Goal: Task Accomplishment & Management: Complete application form

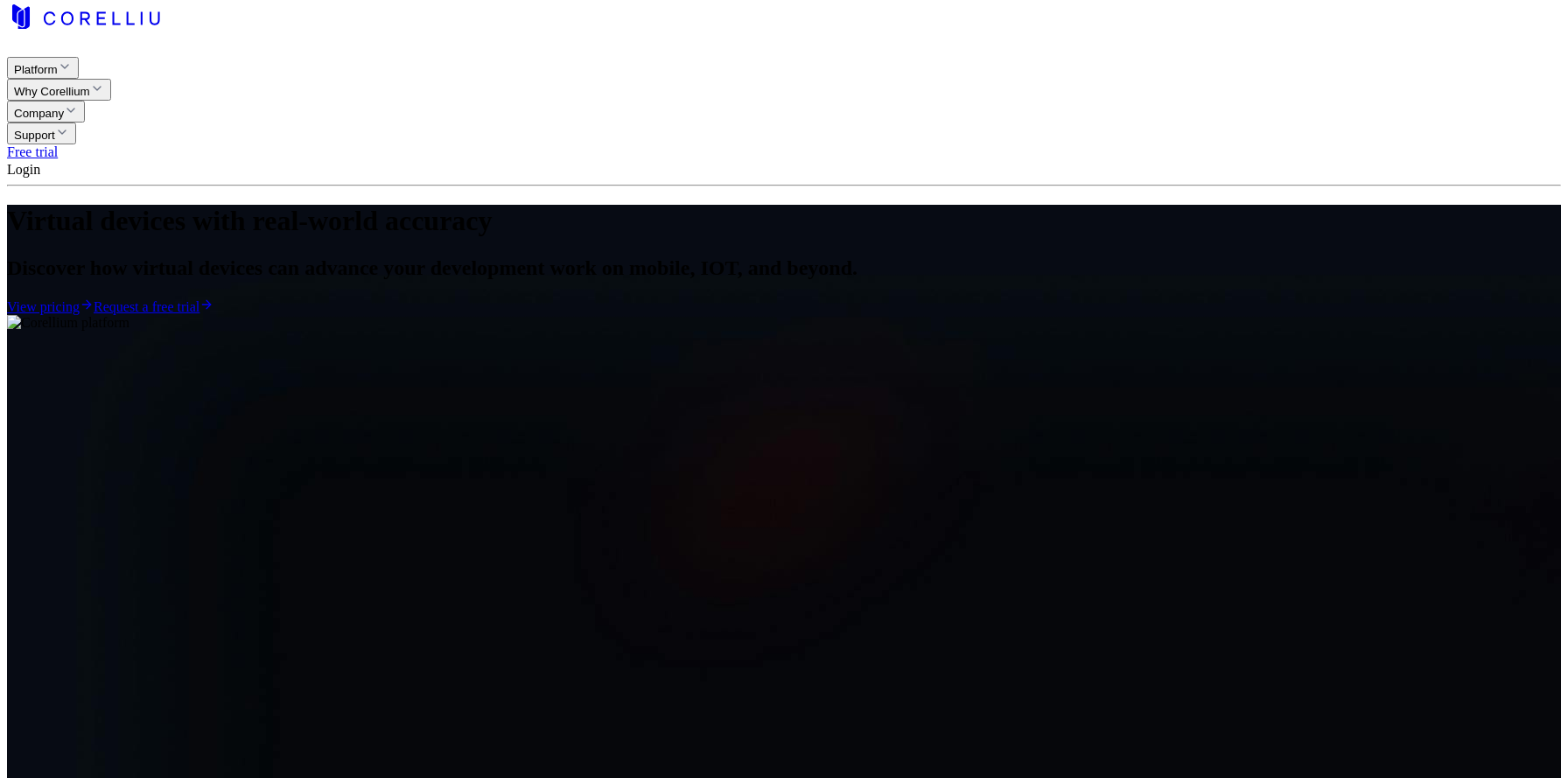
scroll to position [5, 0]
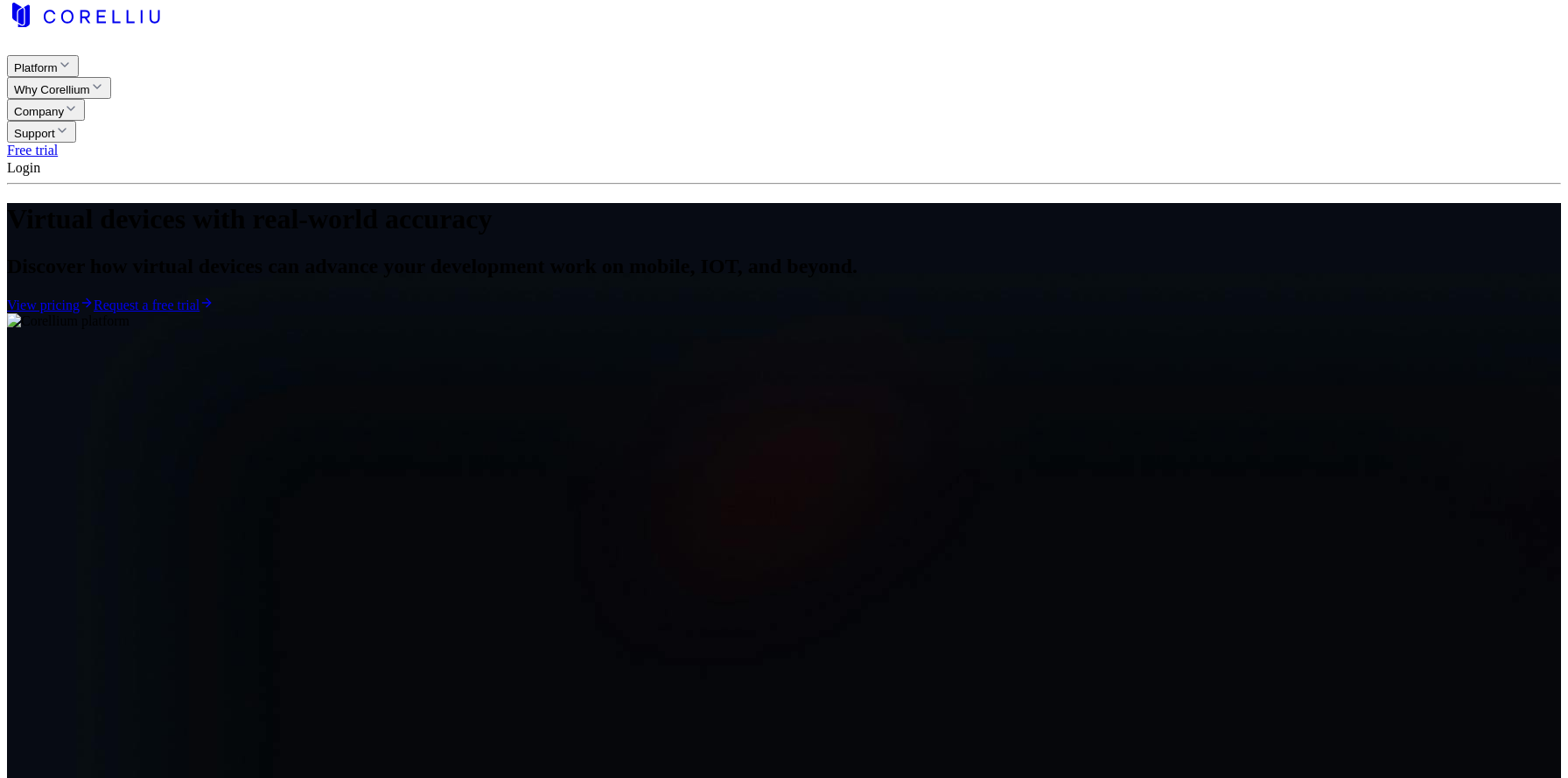
click at [213, 312] on link "Request a free trial" at bounding box center [153, 306] width 120 height 15
click at [93, 312] on link "View pricing" at bounding box center [50, 306] width 87 height 15
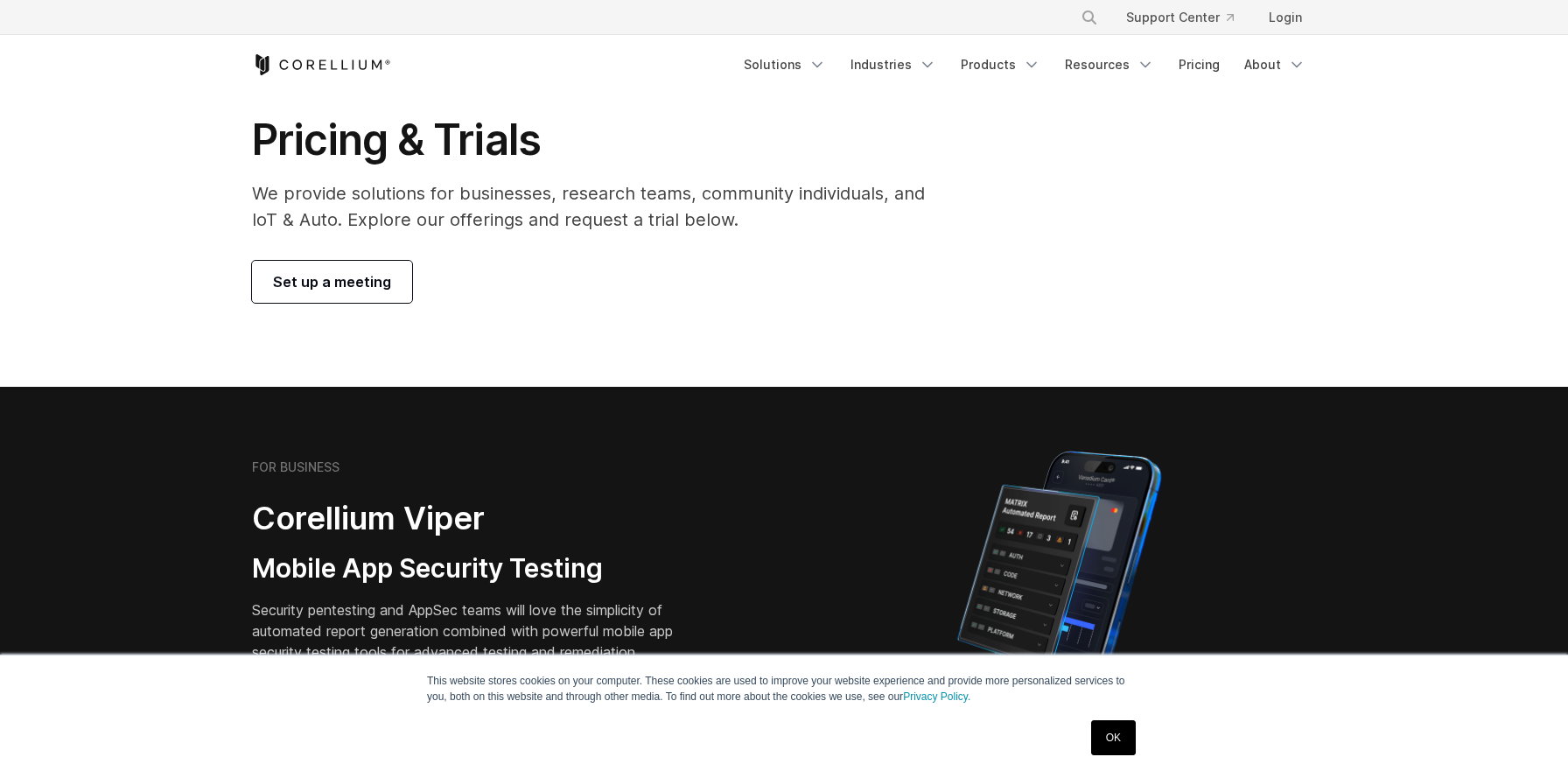
scroll to position [69, 0]
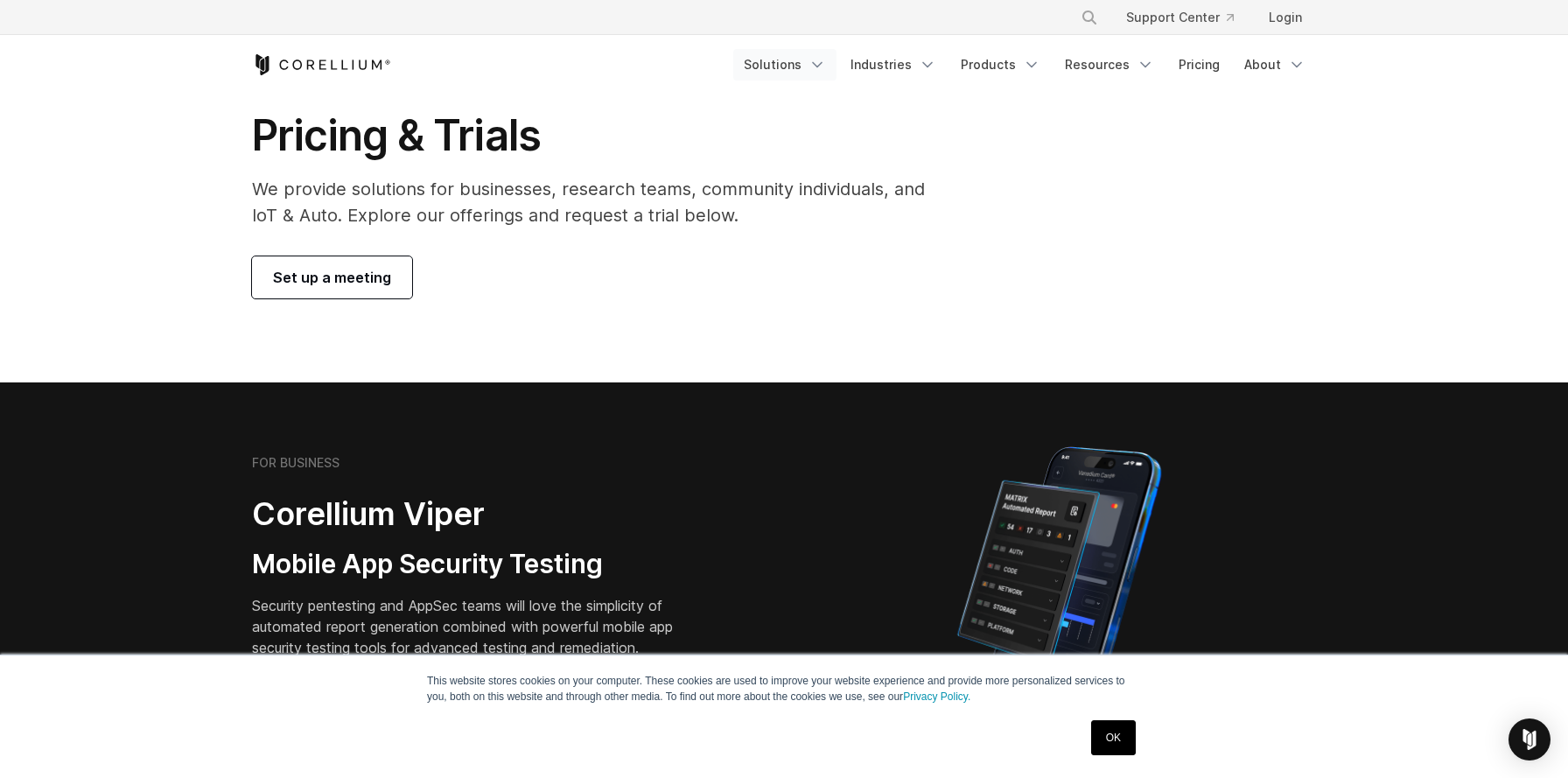
click at [812, 66] on link "Solutions" at bounding box center [785, 64] width 104 height 31
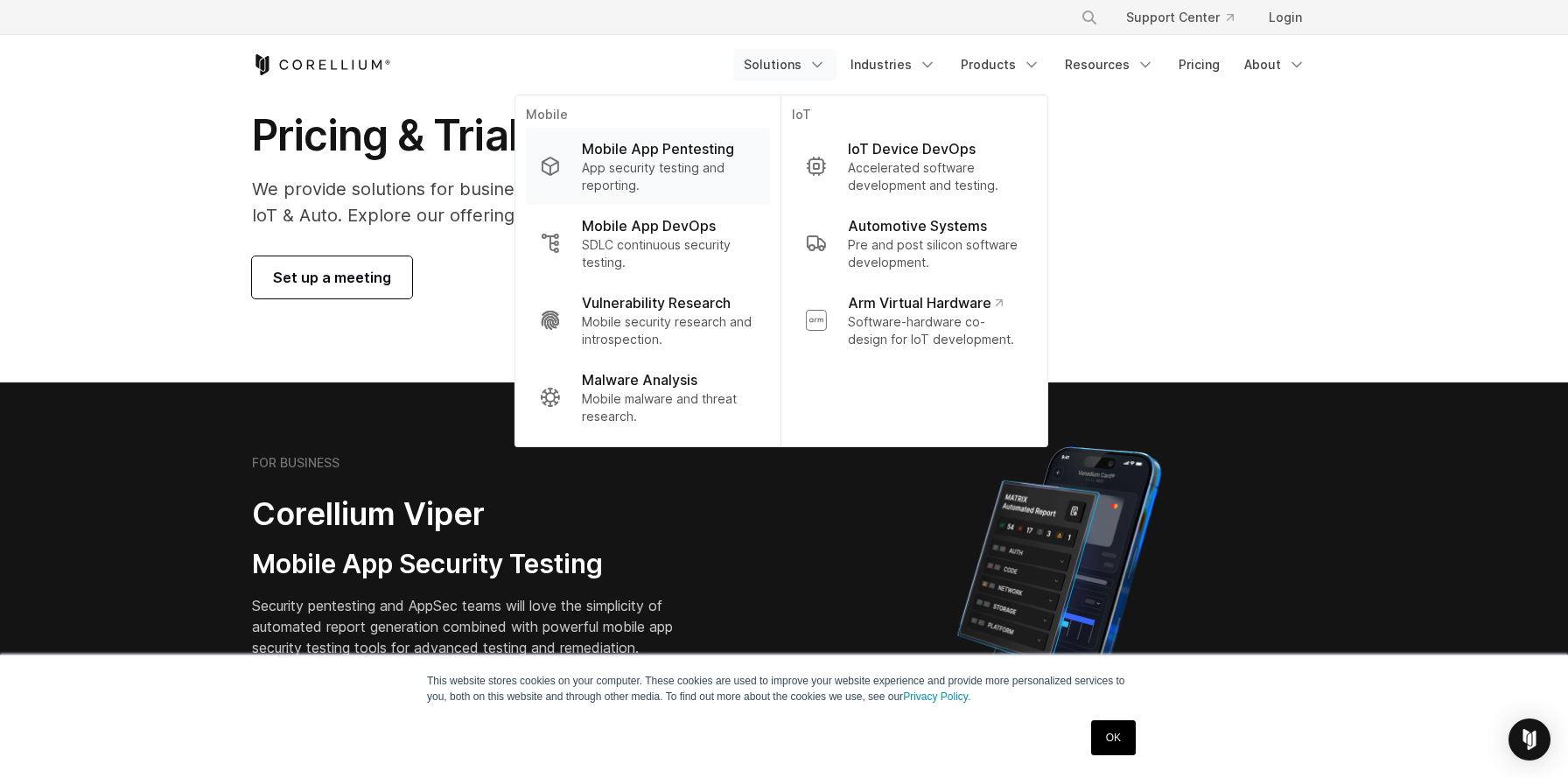
click at [696, 152] on p "Mobile App Pentesting" at bounding box center [657, 149] width 152 height 21
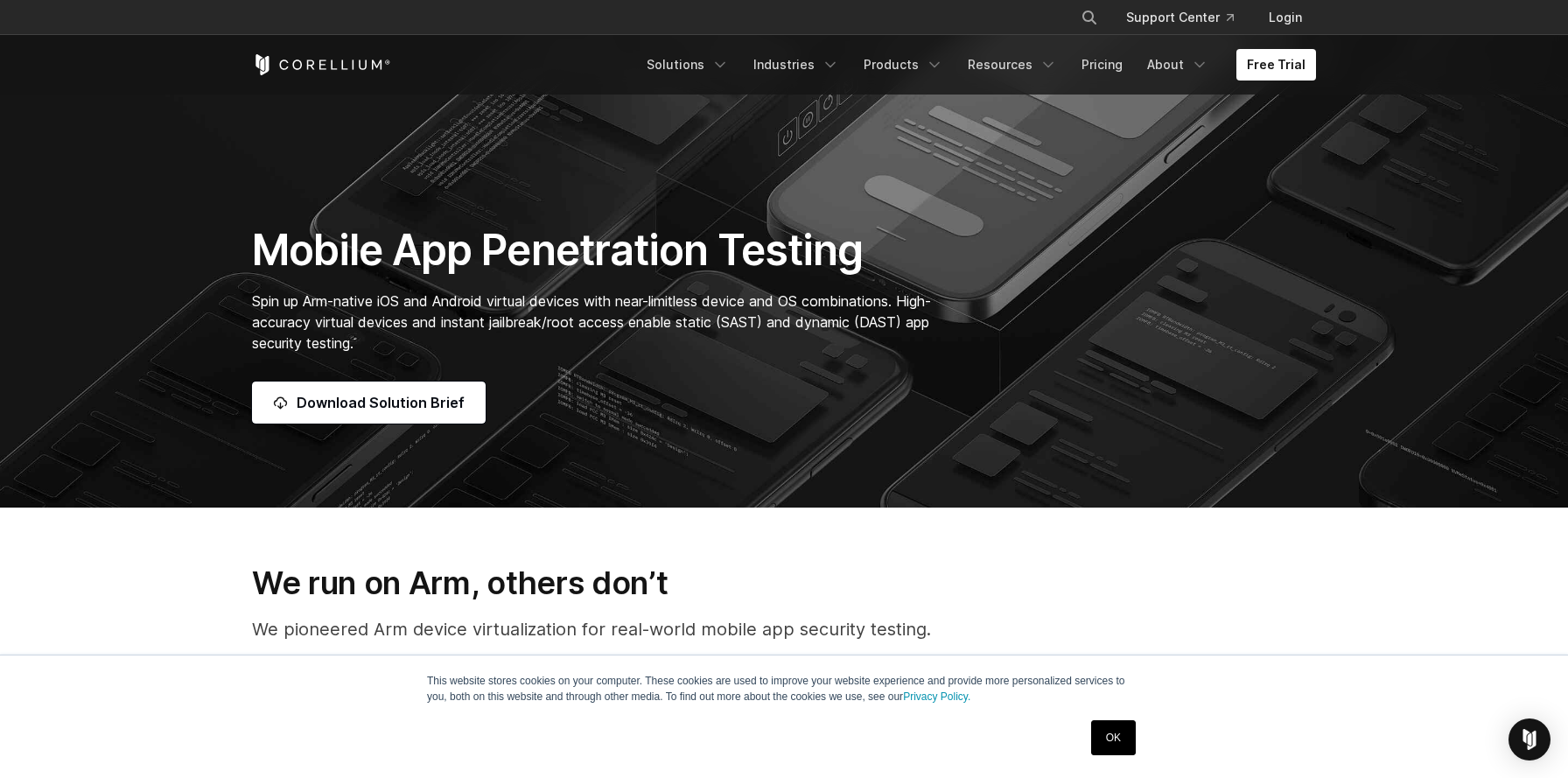
scroll to position [335, 0]
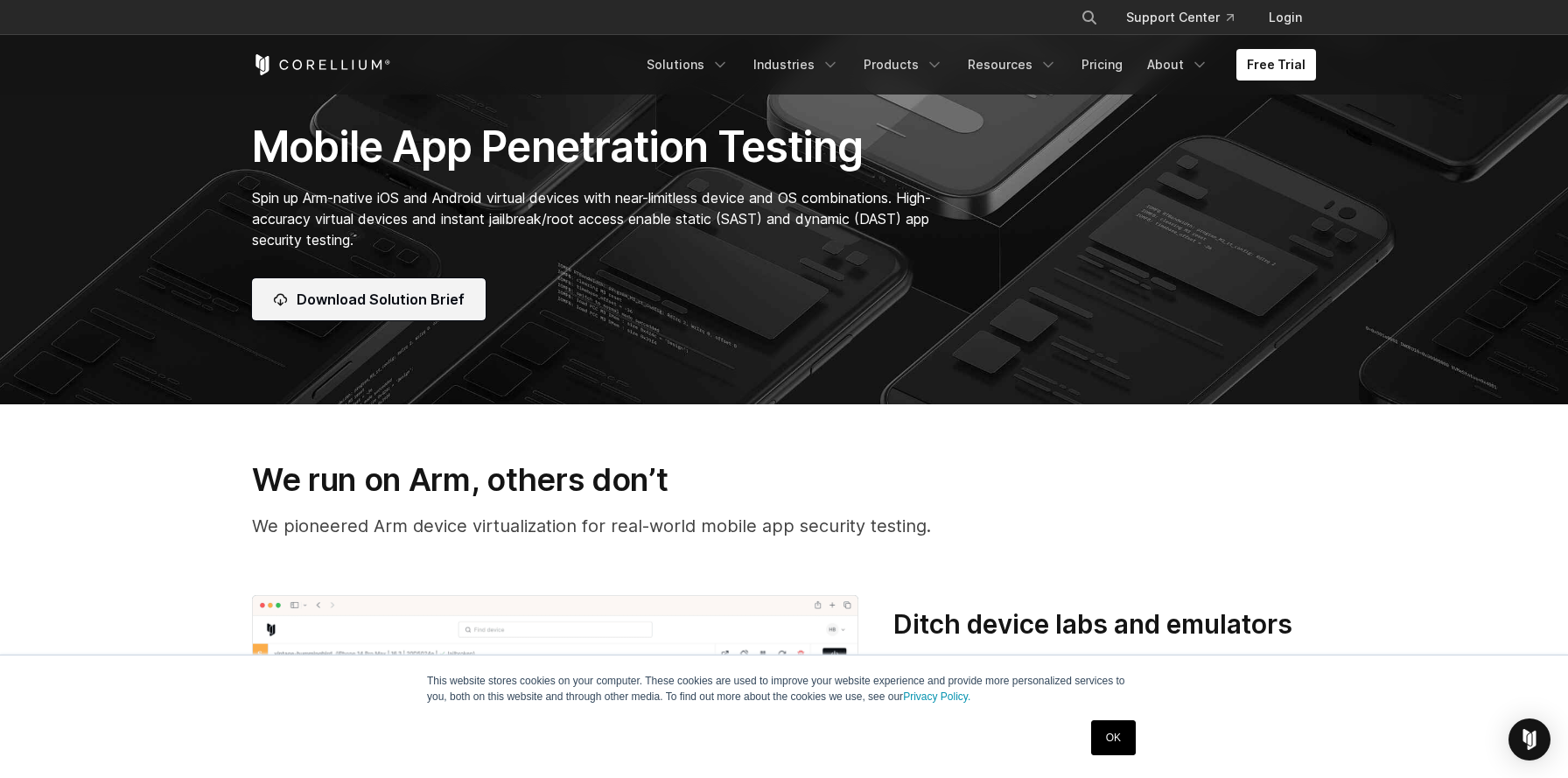
click at [432, 297] on span "Download Solution Brief" at bounding box center [381, 299] width 168 height 21
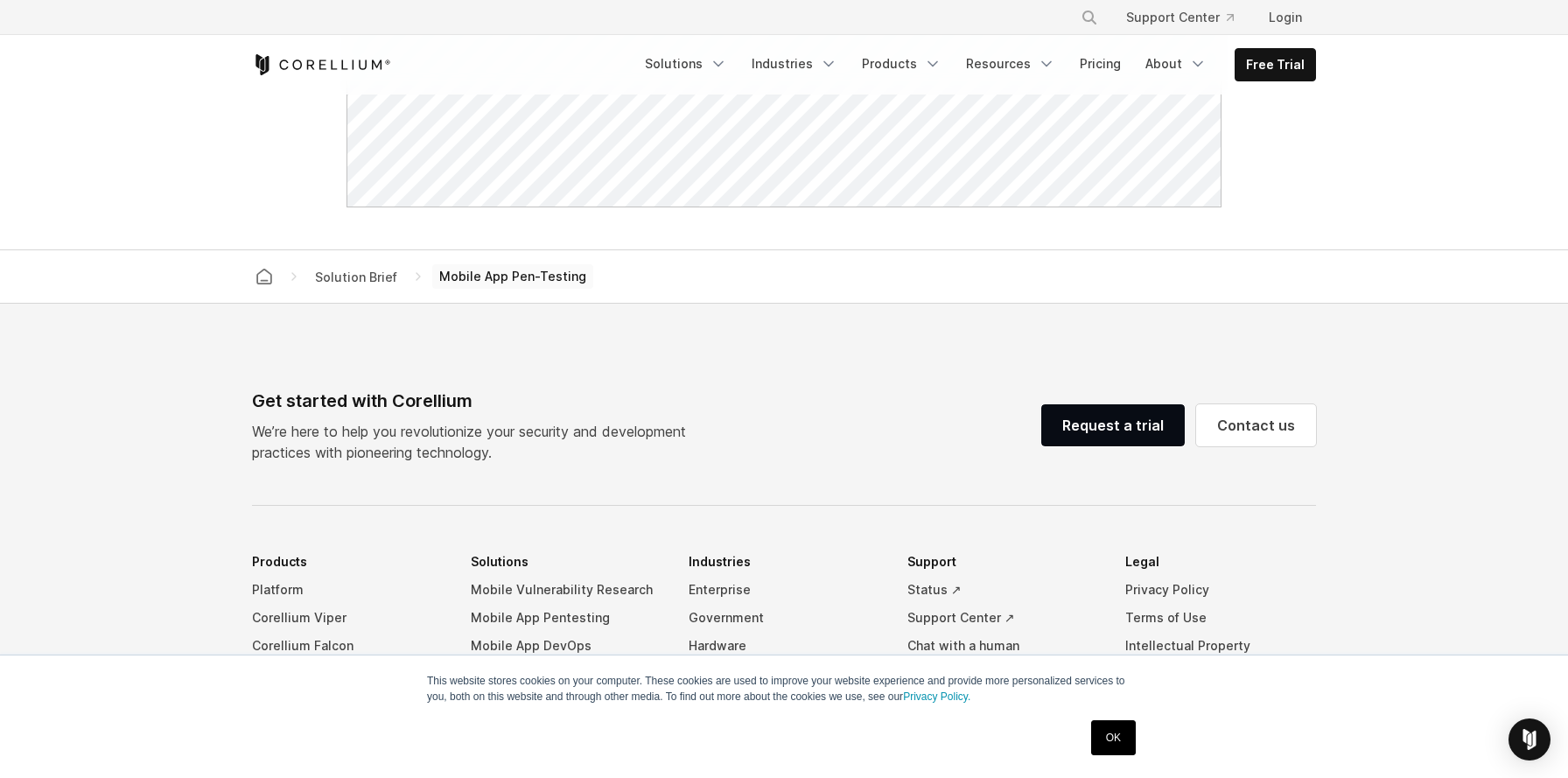
scroll to position [1206, 0]
click at [1097, 411] on link "Request a trial" at bounding box center [1113, 424] width 143 height 42
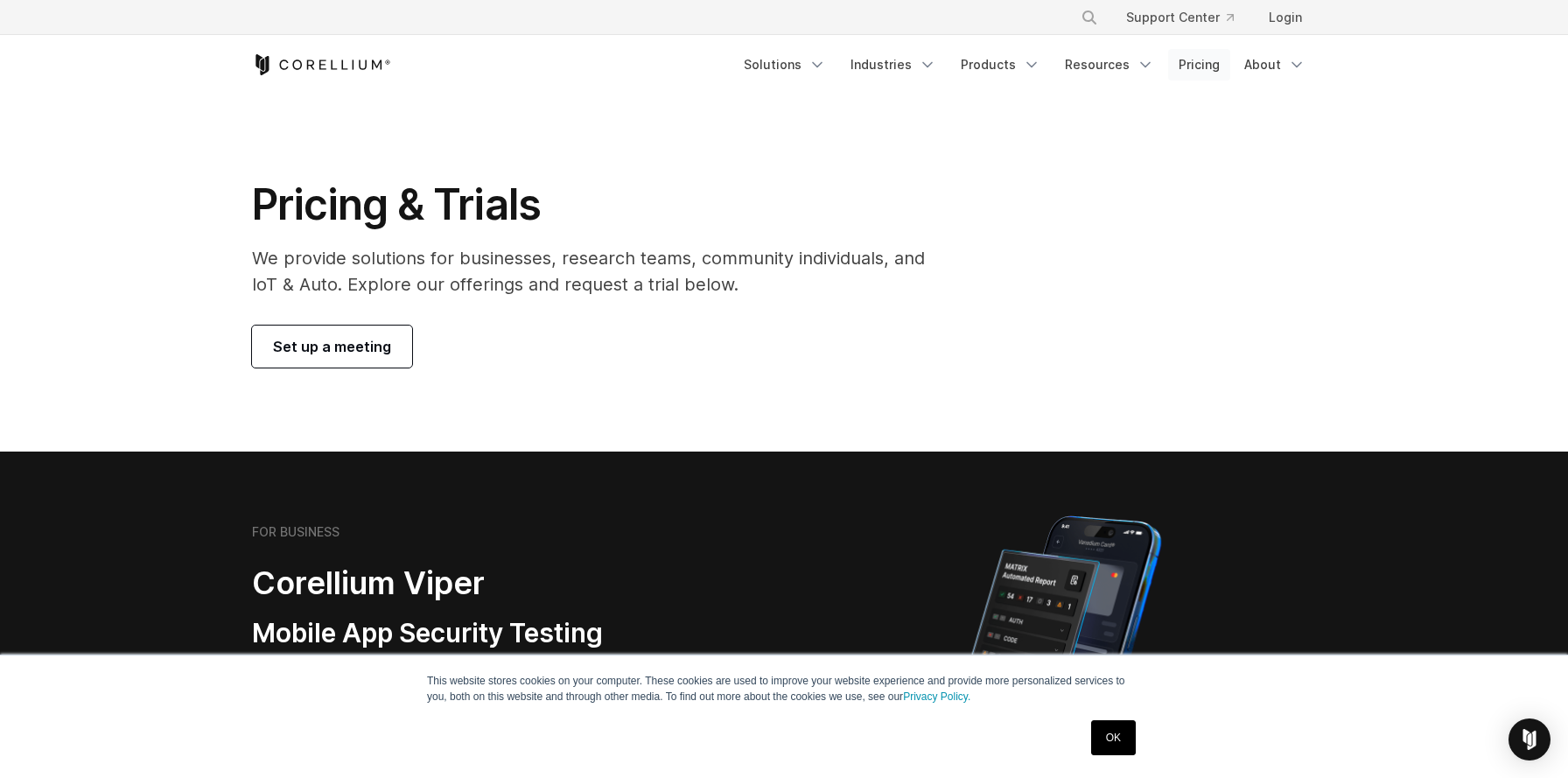
click at [1207, 67] on link "Pricing" at bounding box center [1199, 64] width 62 height 31
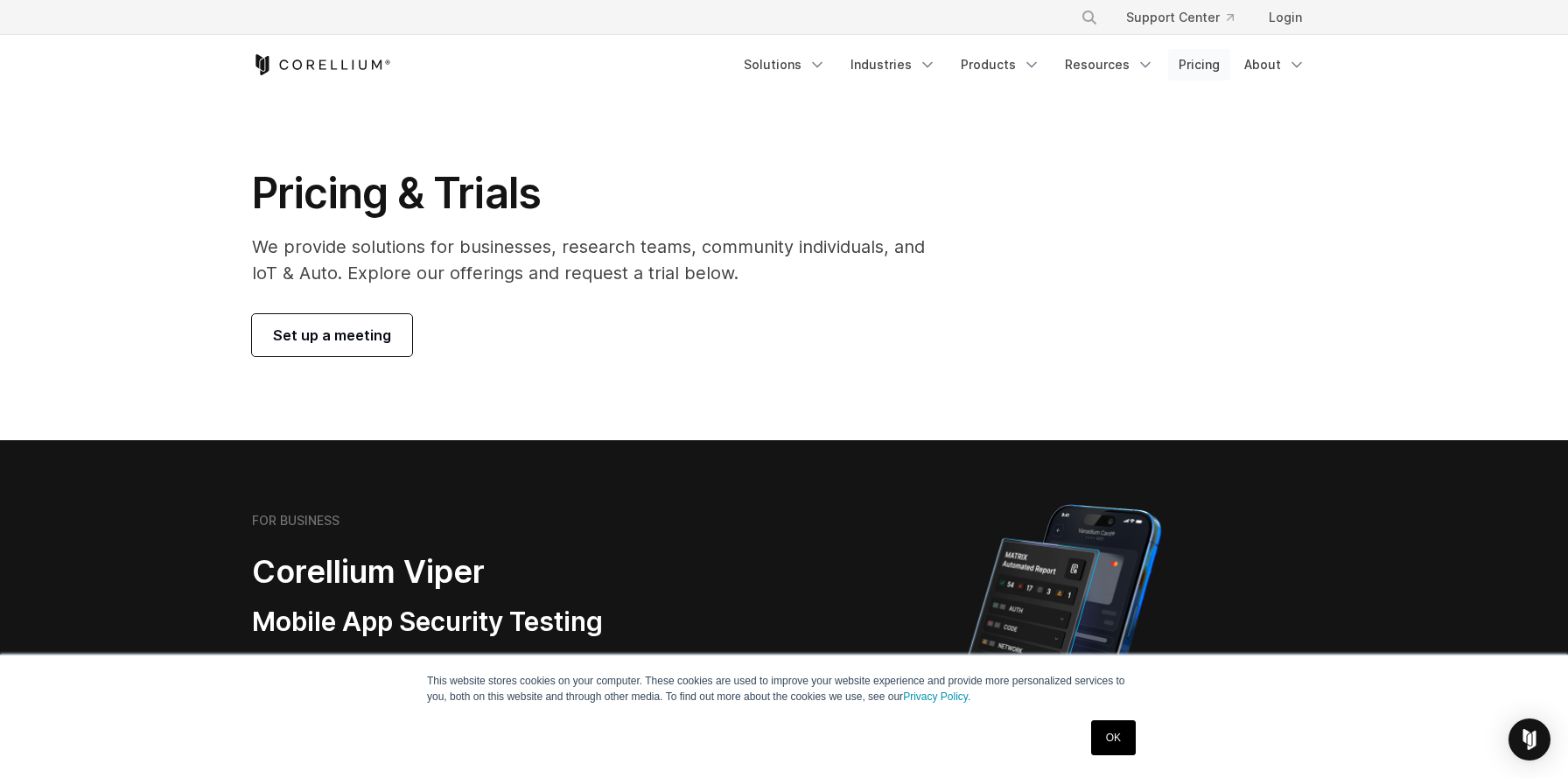
click at [1205, 55] on link "Pricing" at bounding box center [1199, 64] width 62 height 31
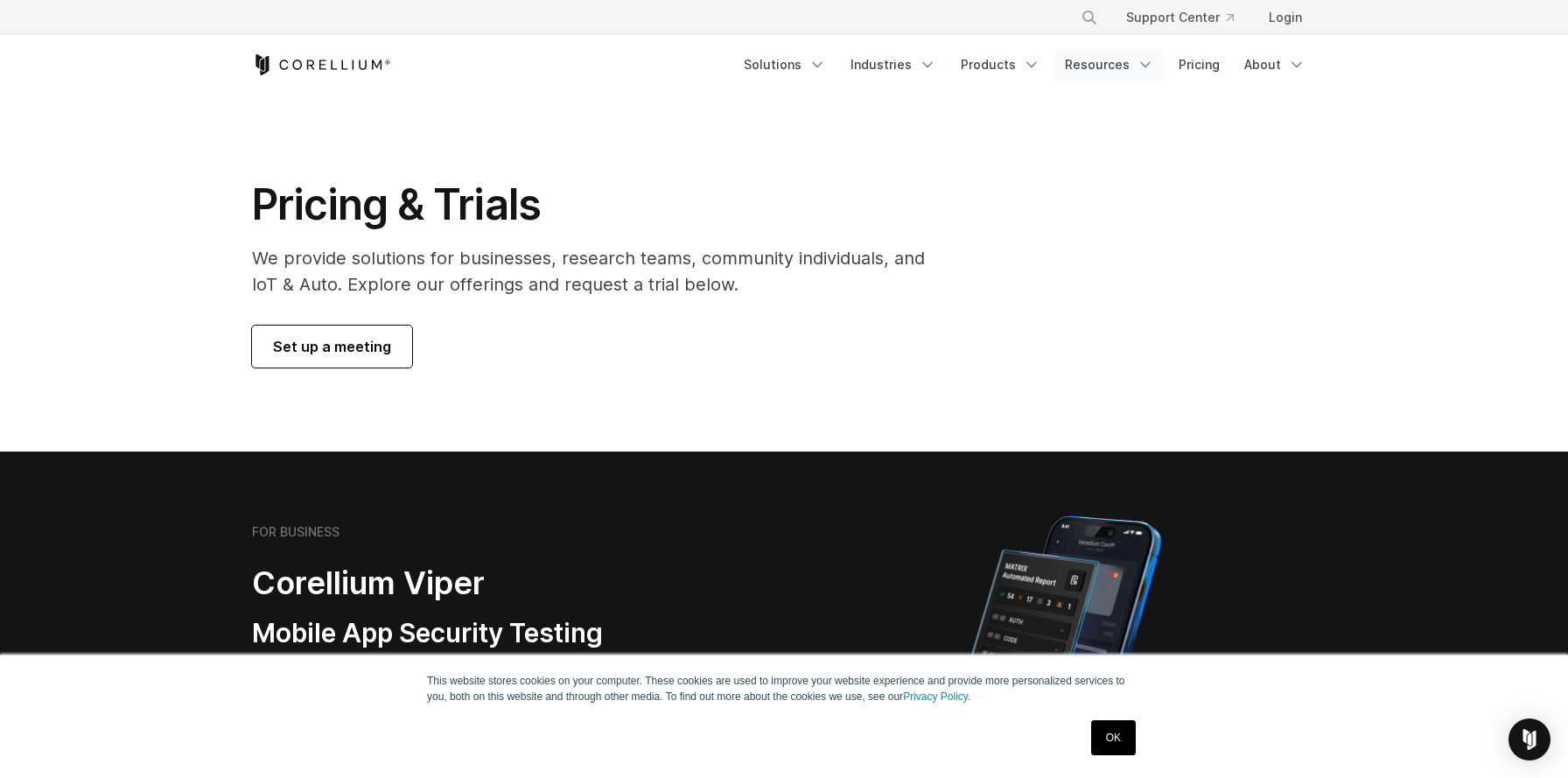
click at [1126, 62] on link "Resources" at bounding box center [1109, 64] width 110 height 31
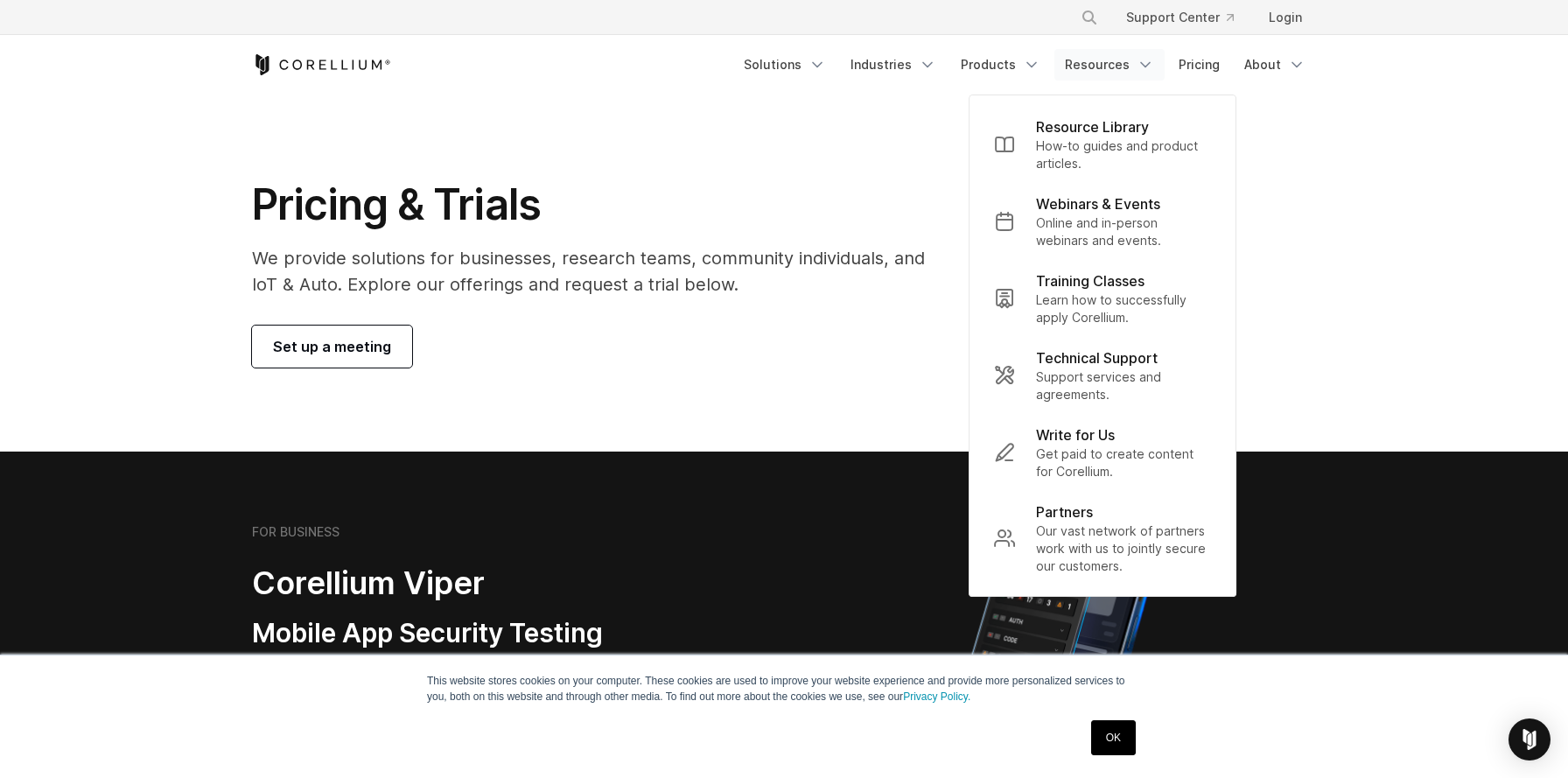
drag, startPoint x: 1438, startPoint y: 39, endPoint x: 1427, endPoint y: 54, distance: 18.6
click at [1438, 38] on header "× Search our site... Support Center Login" at bounding box center [784, 47] width 1568 height 94
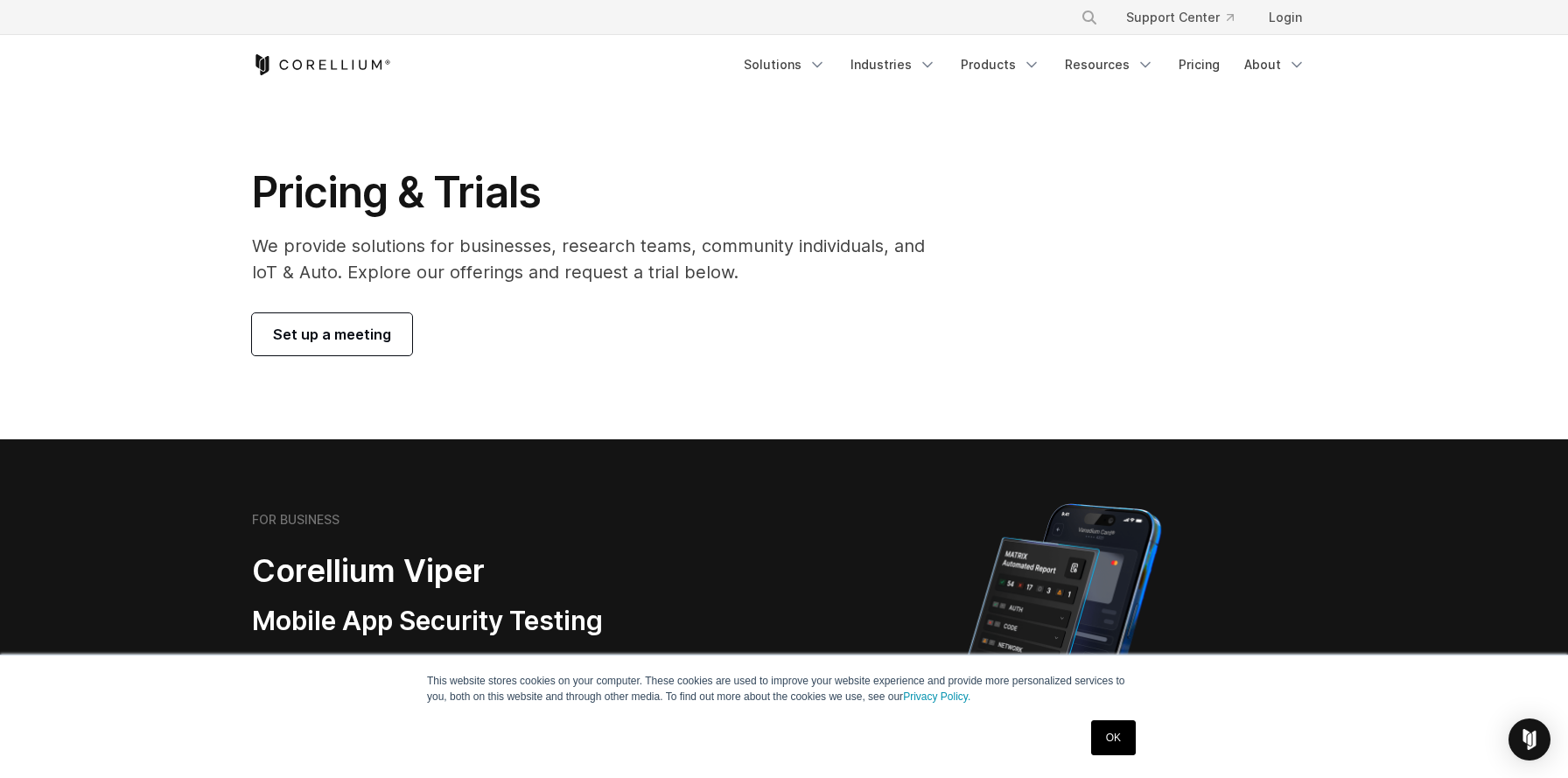
scroll to position [2, 0]
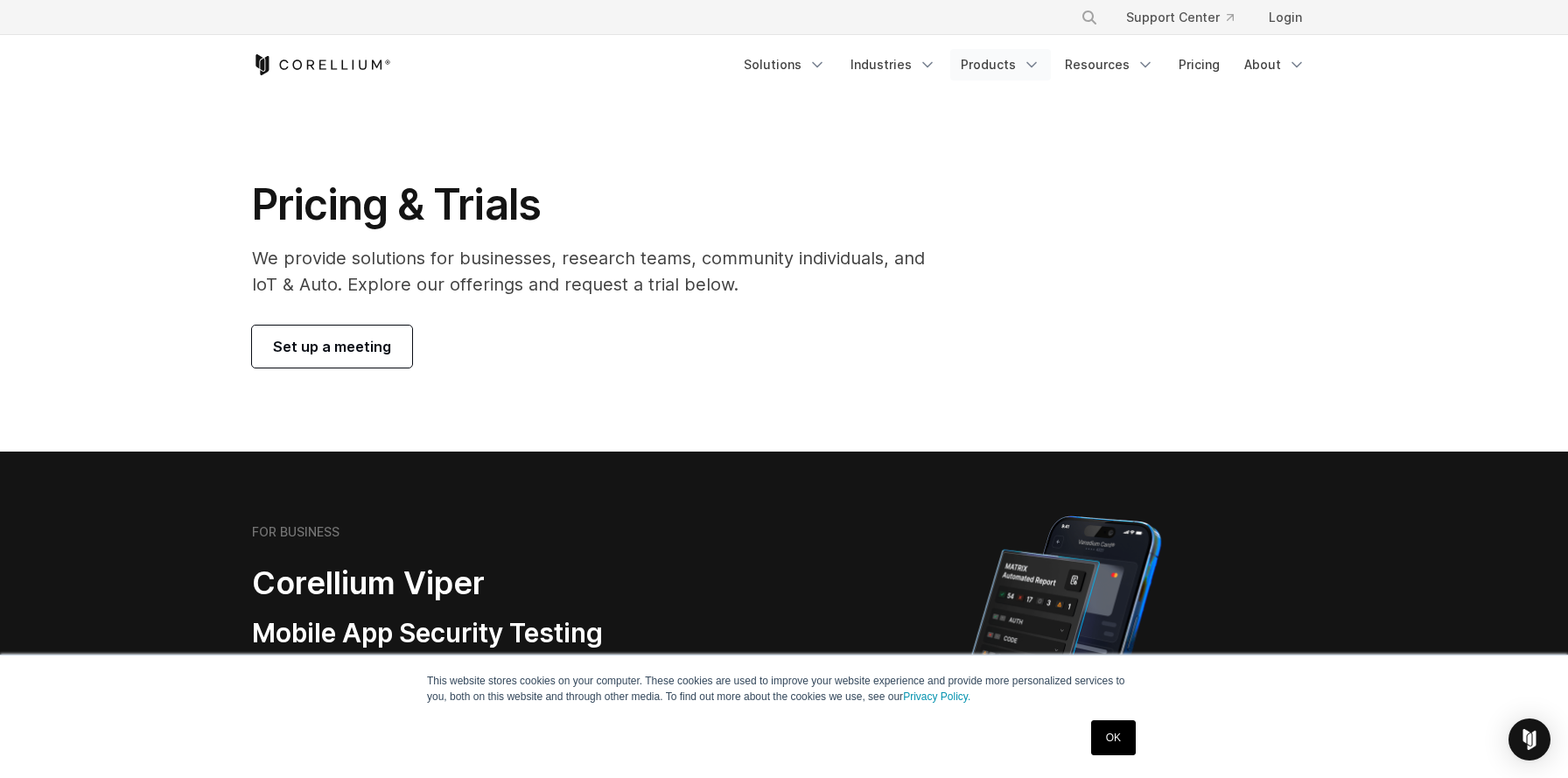
click at [1015, 63] on link "Products" at bounding box center [1000, 64] width 101 height 31
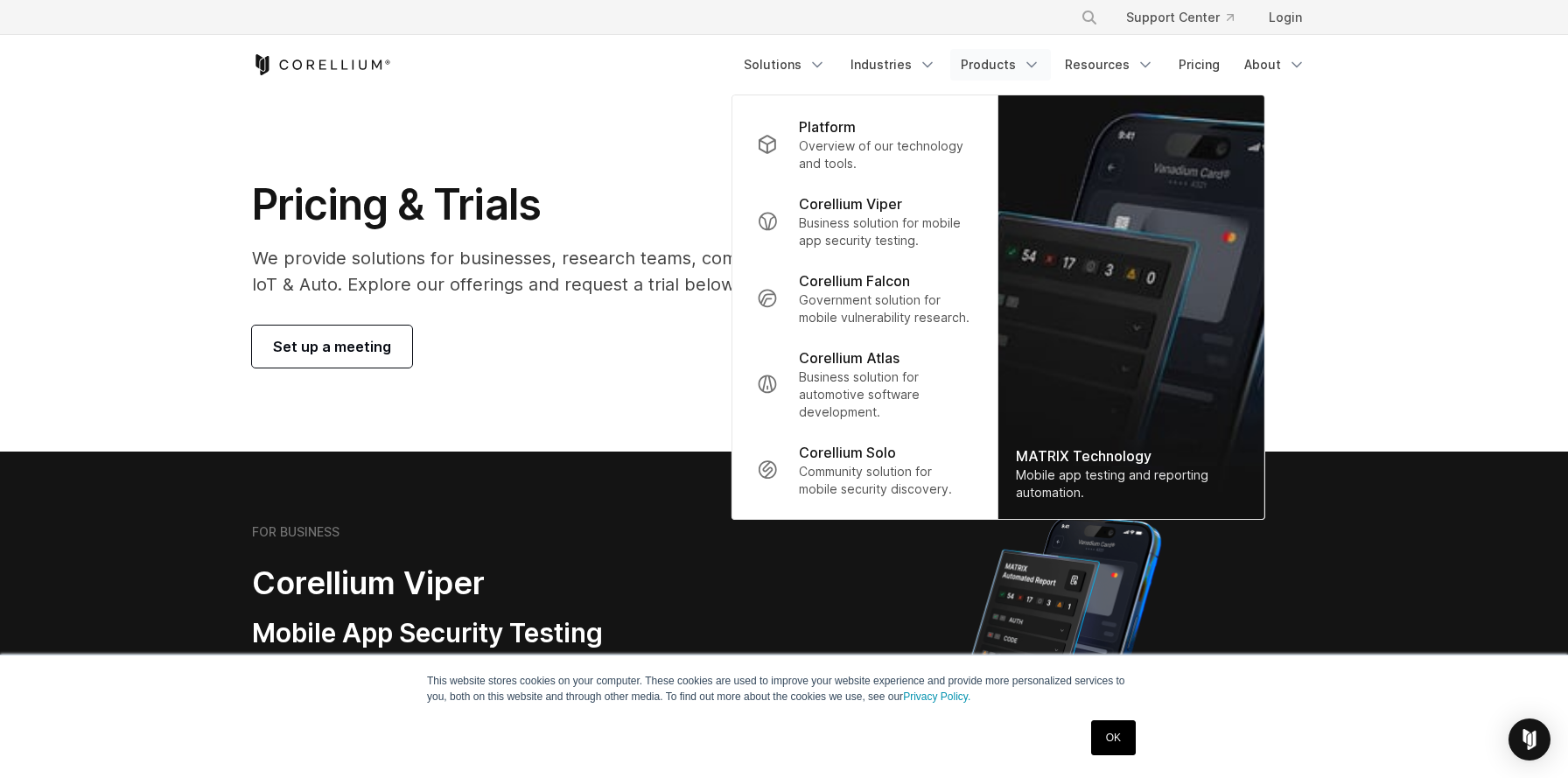
click at [1403, 116] on section "Pricing & Trials We provide solutions for businesses, research teams, community…" at bounding box center [784, 273] width 1568 height 357
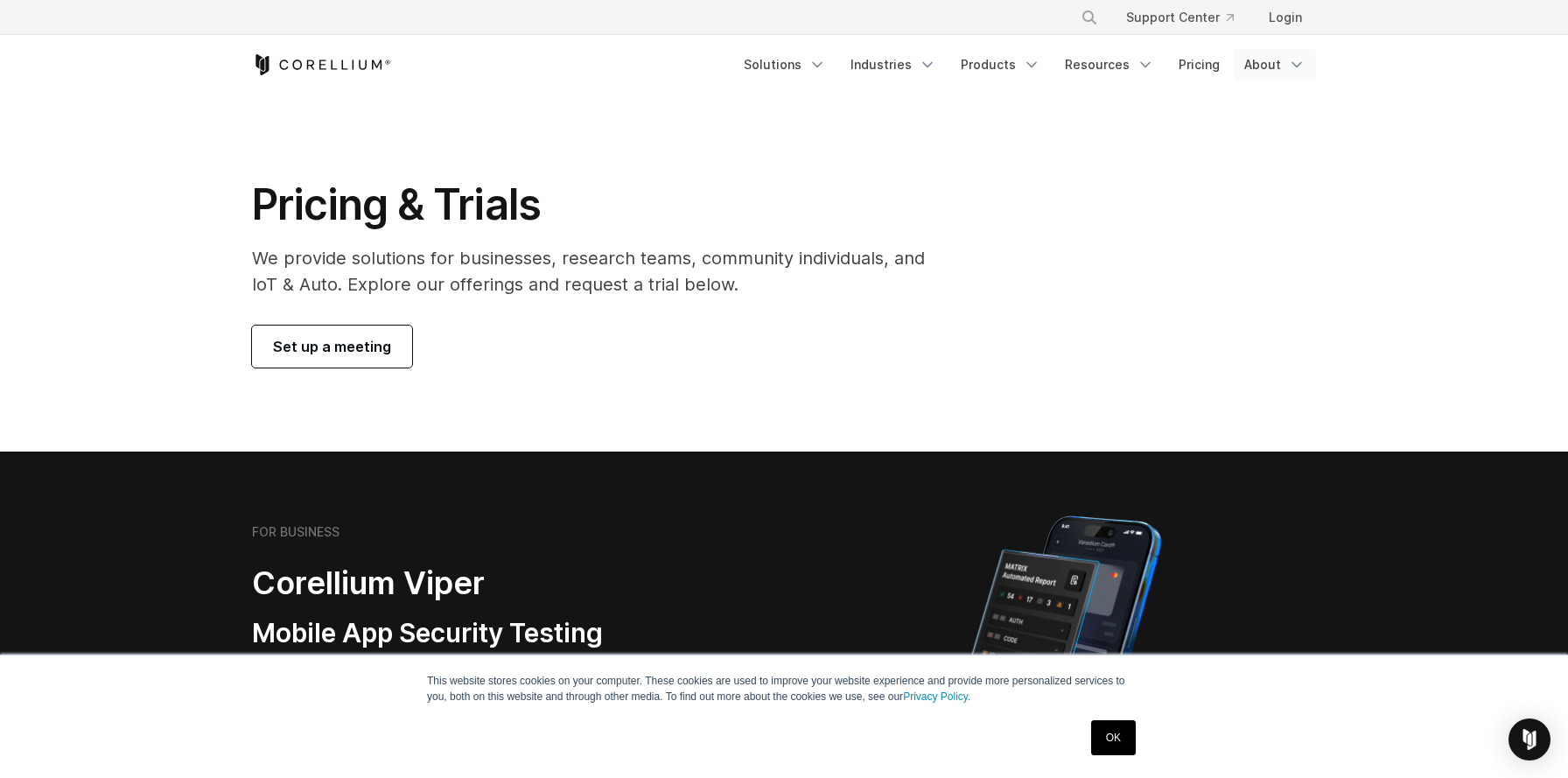
drag, startPoint x: 1303, startPoint y: 53, endPoint x: 1289, endPoint y: 60, distance: 15.7
click at [1303, 53] on link "About" at bounding box center [1275, 64] width 82 height 31
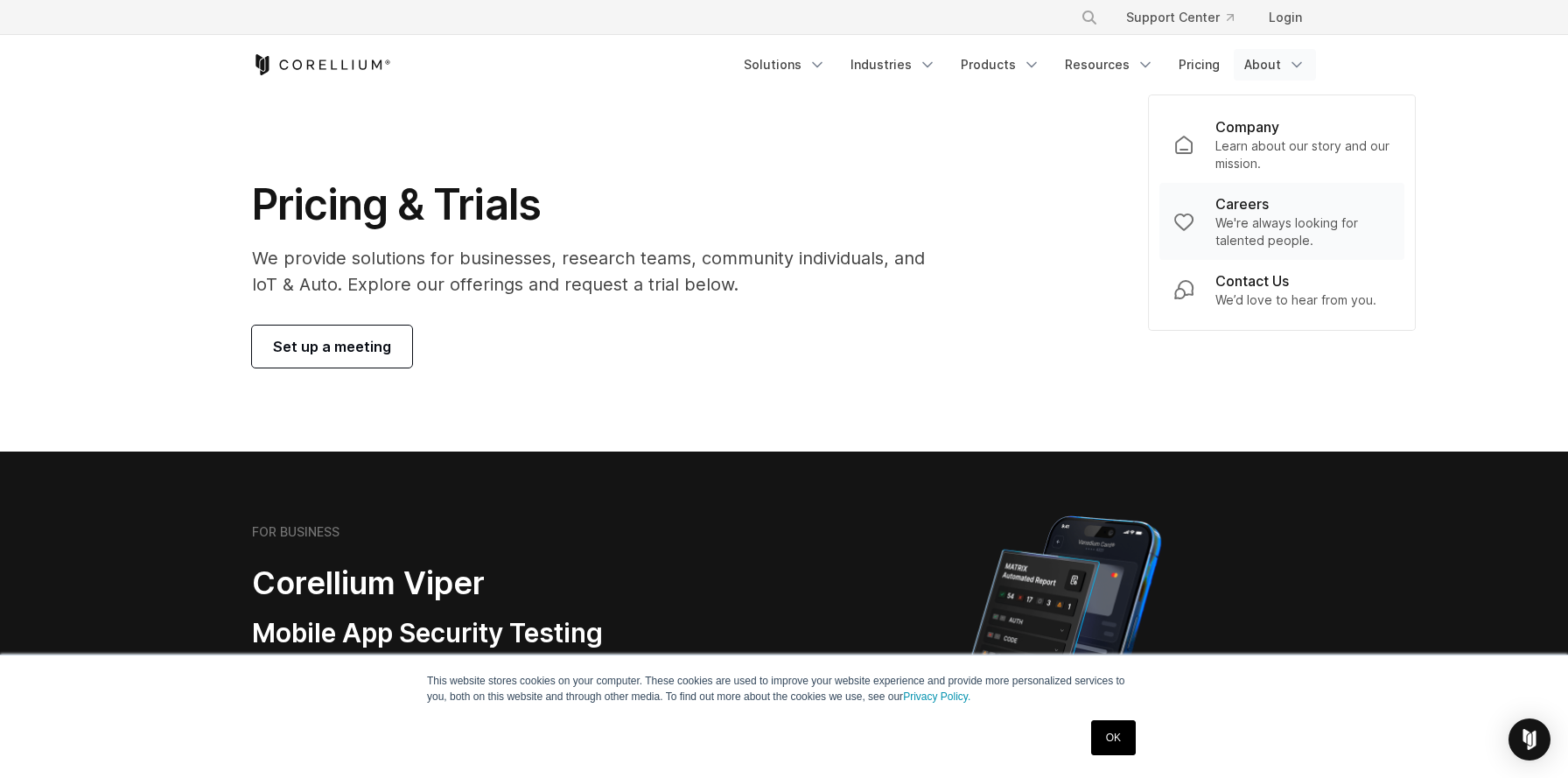
click at [1228, 202] on p "Careers" at bounding box center [1242, 204] width 54 height 21
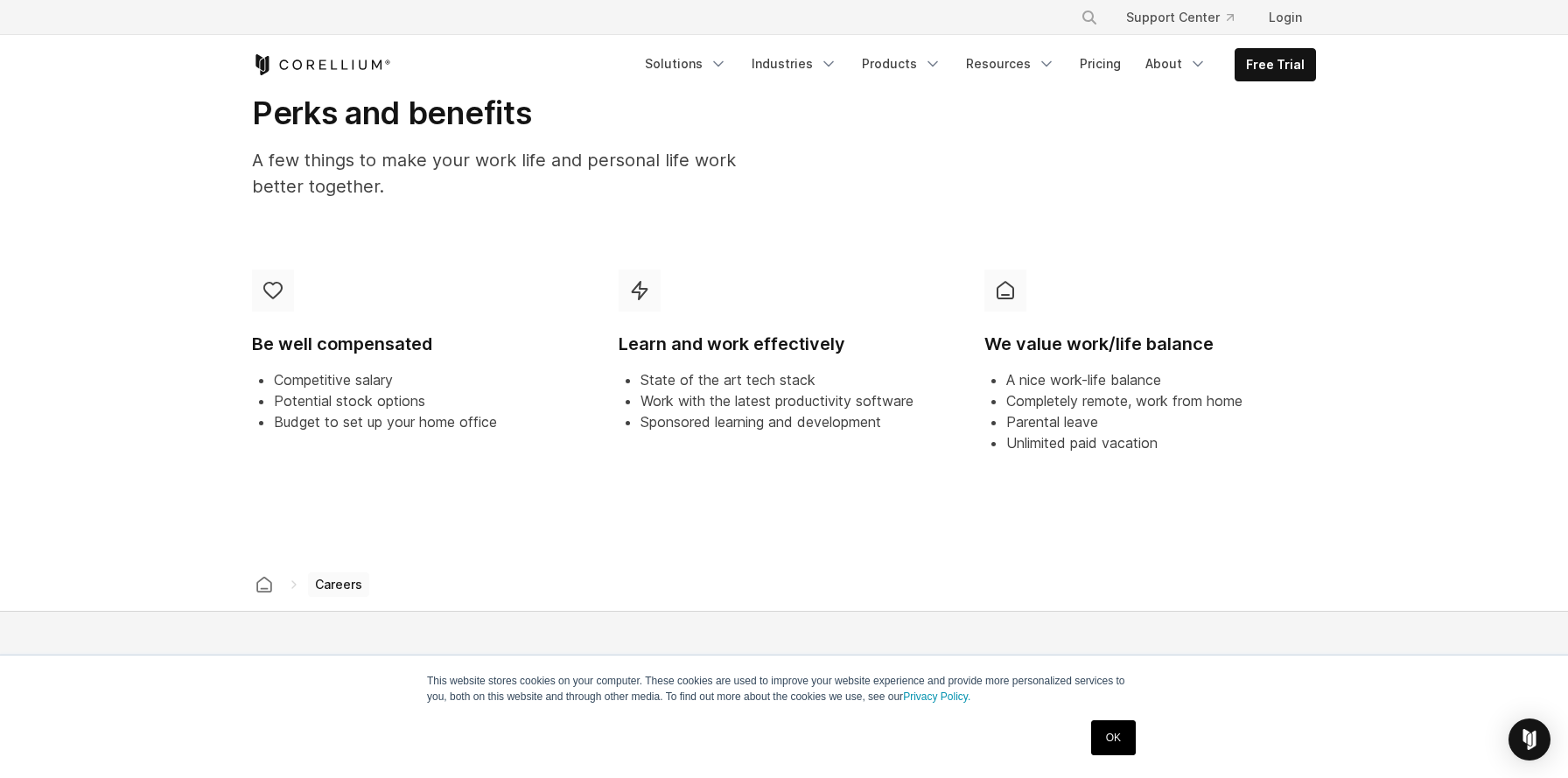
scroll to position [606, 0]
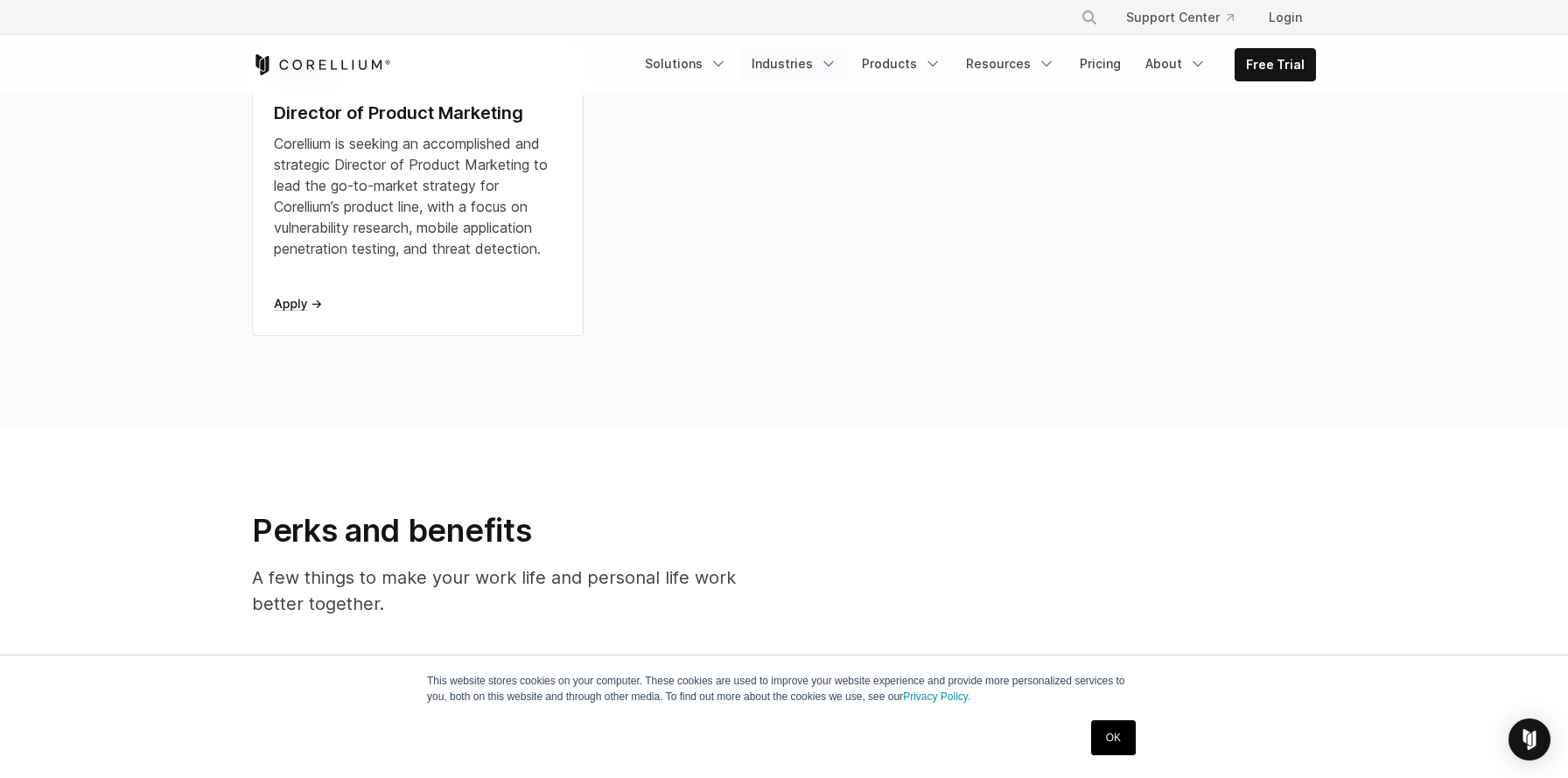
click at [816, 61] on link "Industries" at bounding box center [794, 63] width 107 height 31
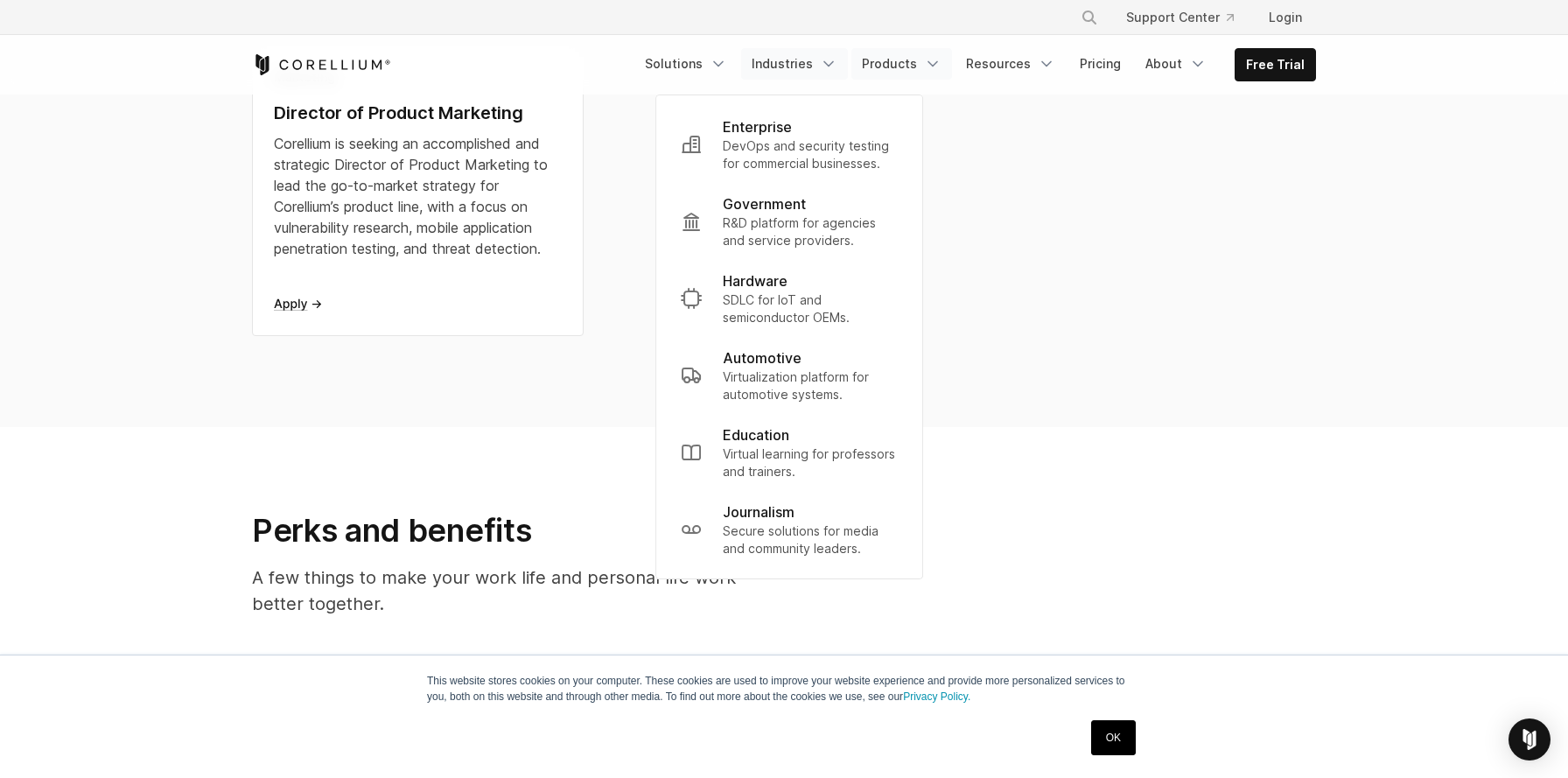
click at [936, 62] on polyline "Navigation Menu" at bounding box center [933, 64] width 8 height 5
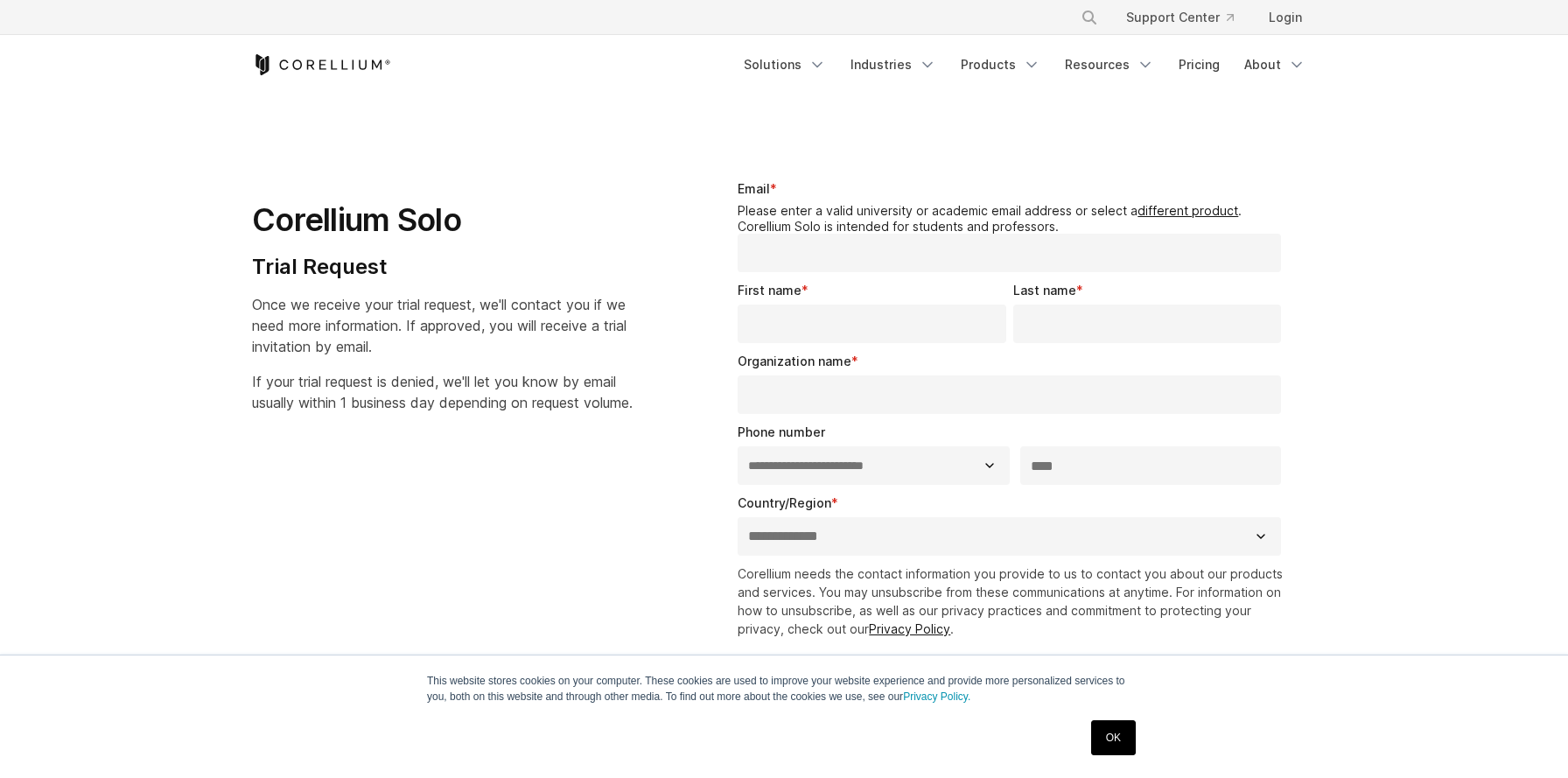
select select "**"
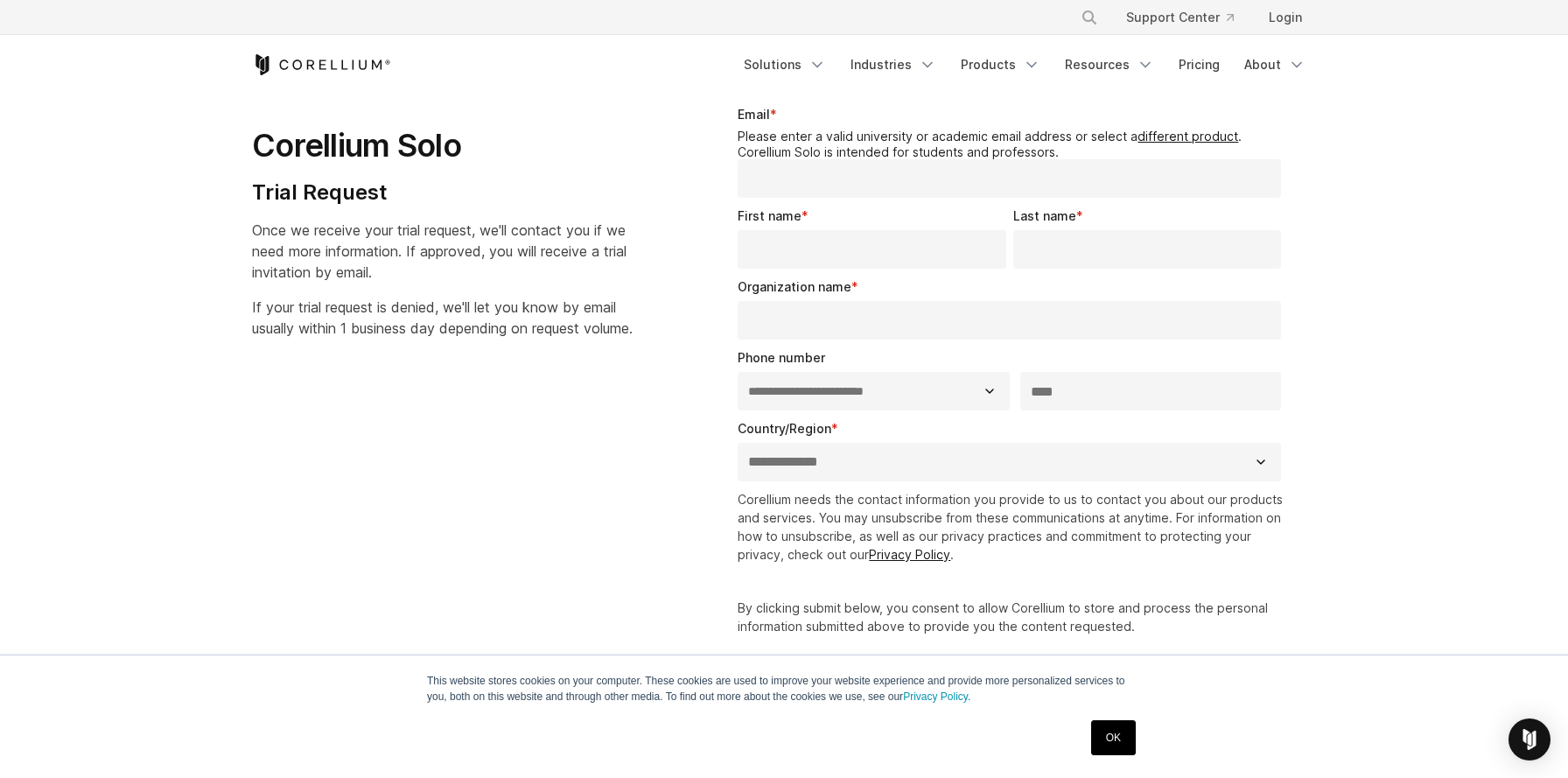
scroll to position [75, 0]
click at [866, 323] on input "Organization name *" at bounding box center [1009, 319] width 543 height 39
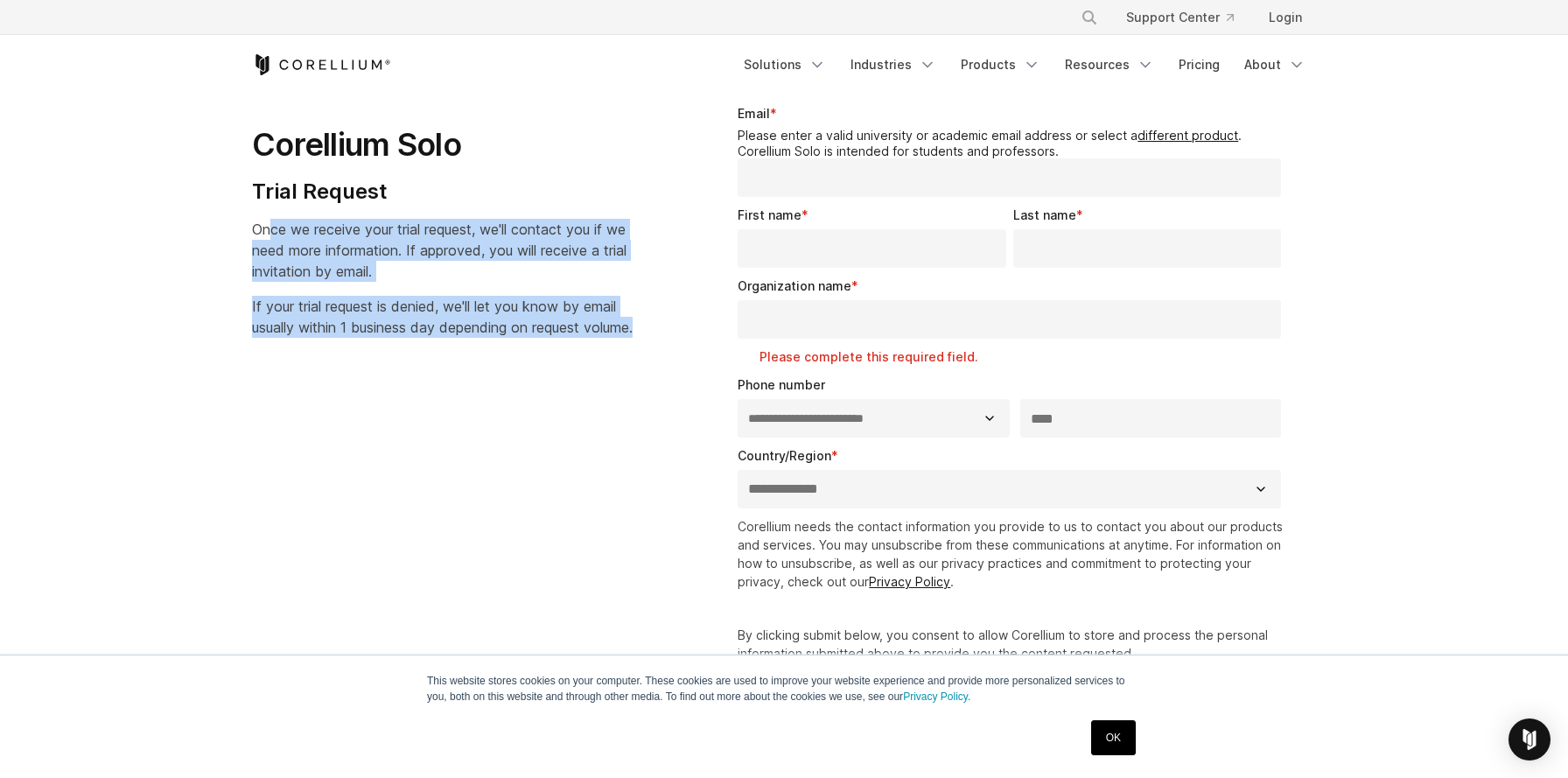
drag, startPoint x: 271, startPoint y: 232, endPoint x: 484, endPoint y: 386, distance: 262.8
click at [360, 352] on div "Corellium Solo Trial Request Once we receive your trial request, we'll contact …" at bounding box center [463, 214] width 457 height 275
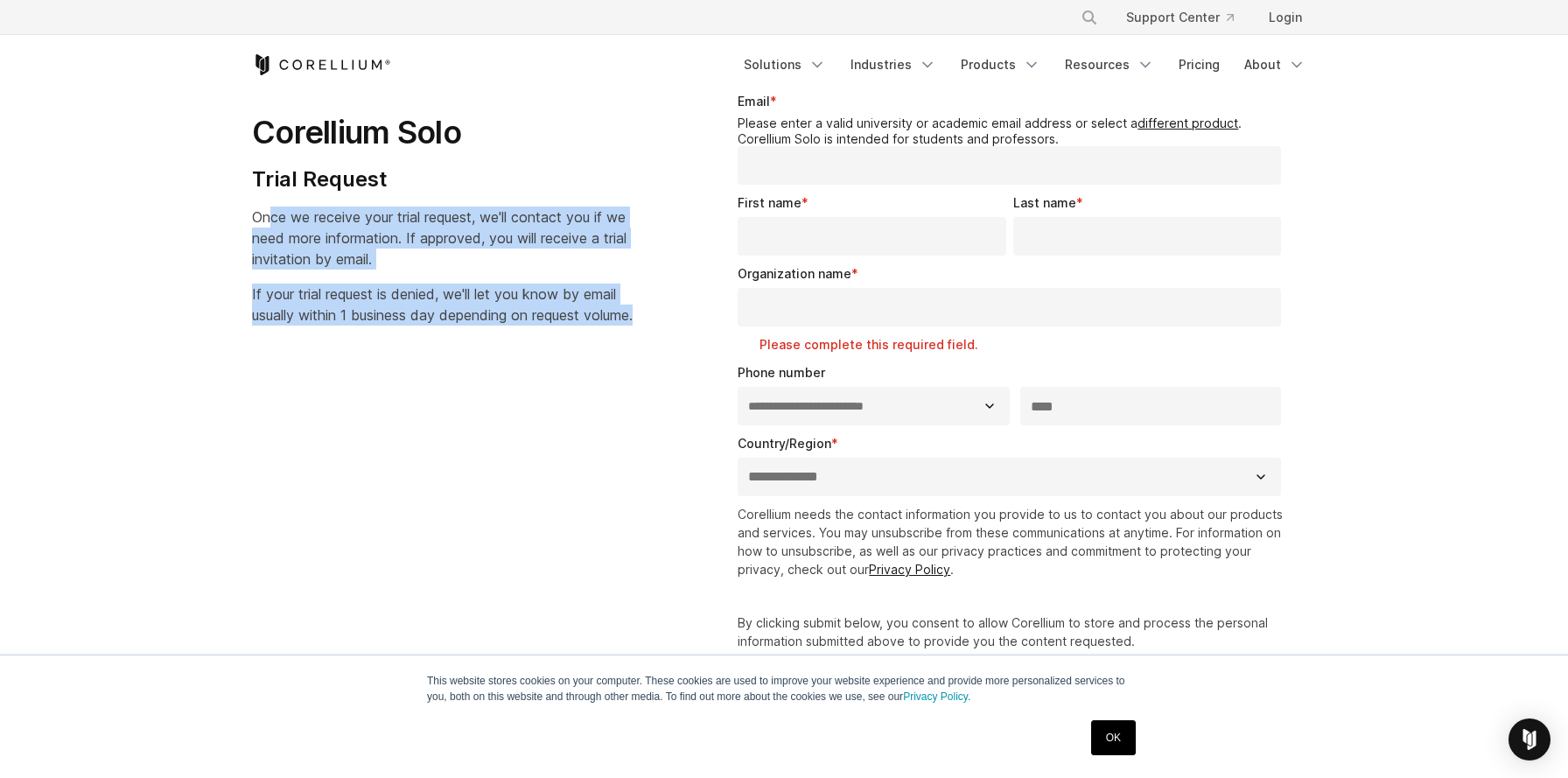
scroll to position [0, 0]
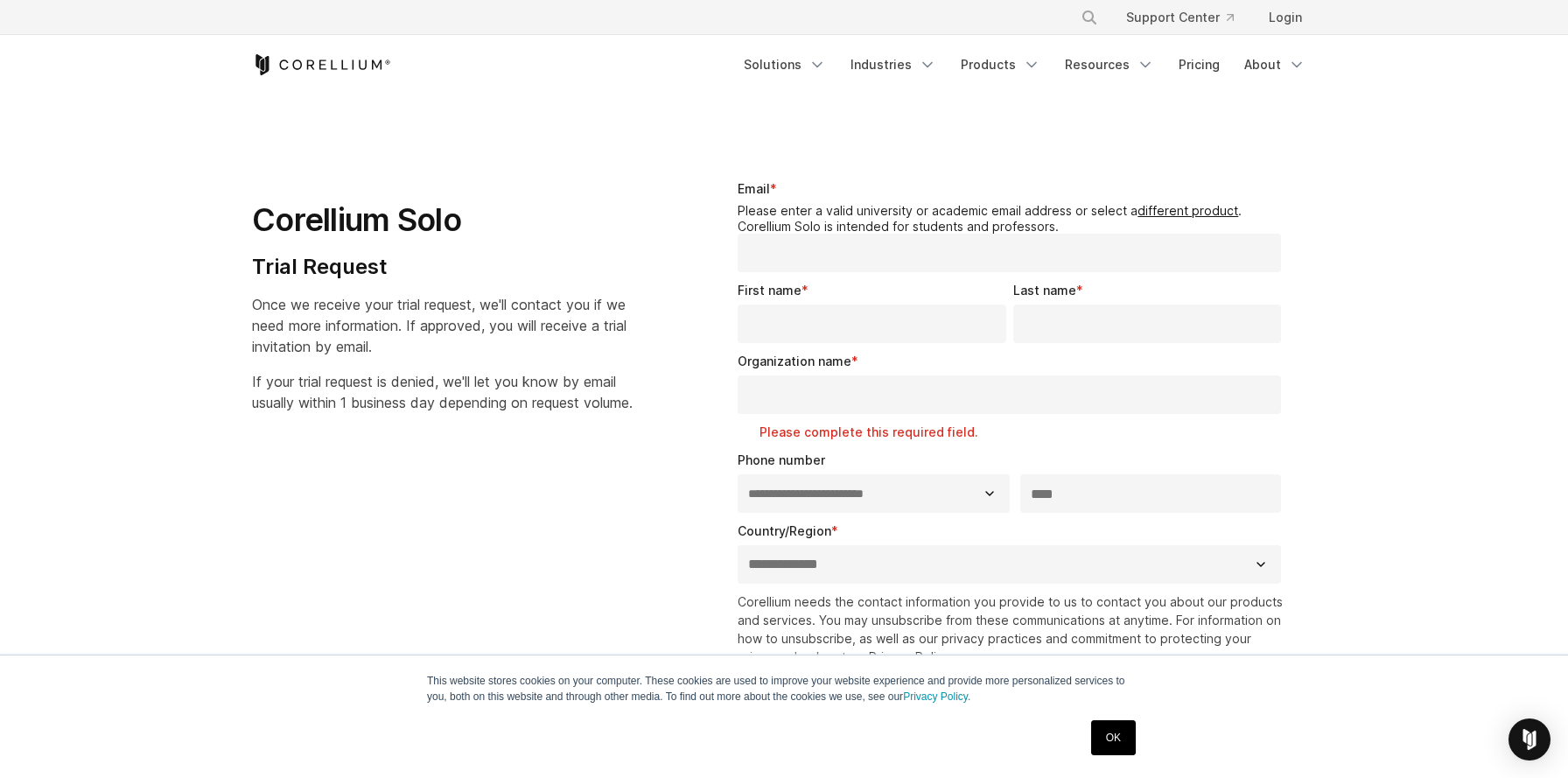
click at [839, 250] on input "Email *" at bounding box center [1009, 253] width 543 height 39
type input "**********"
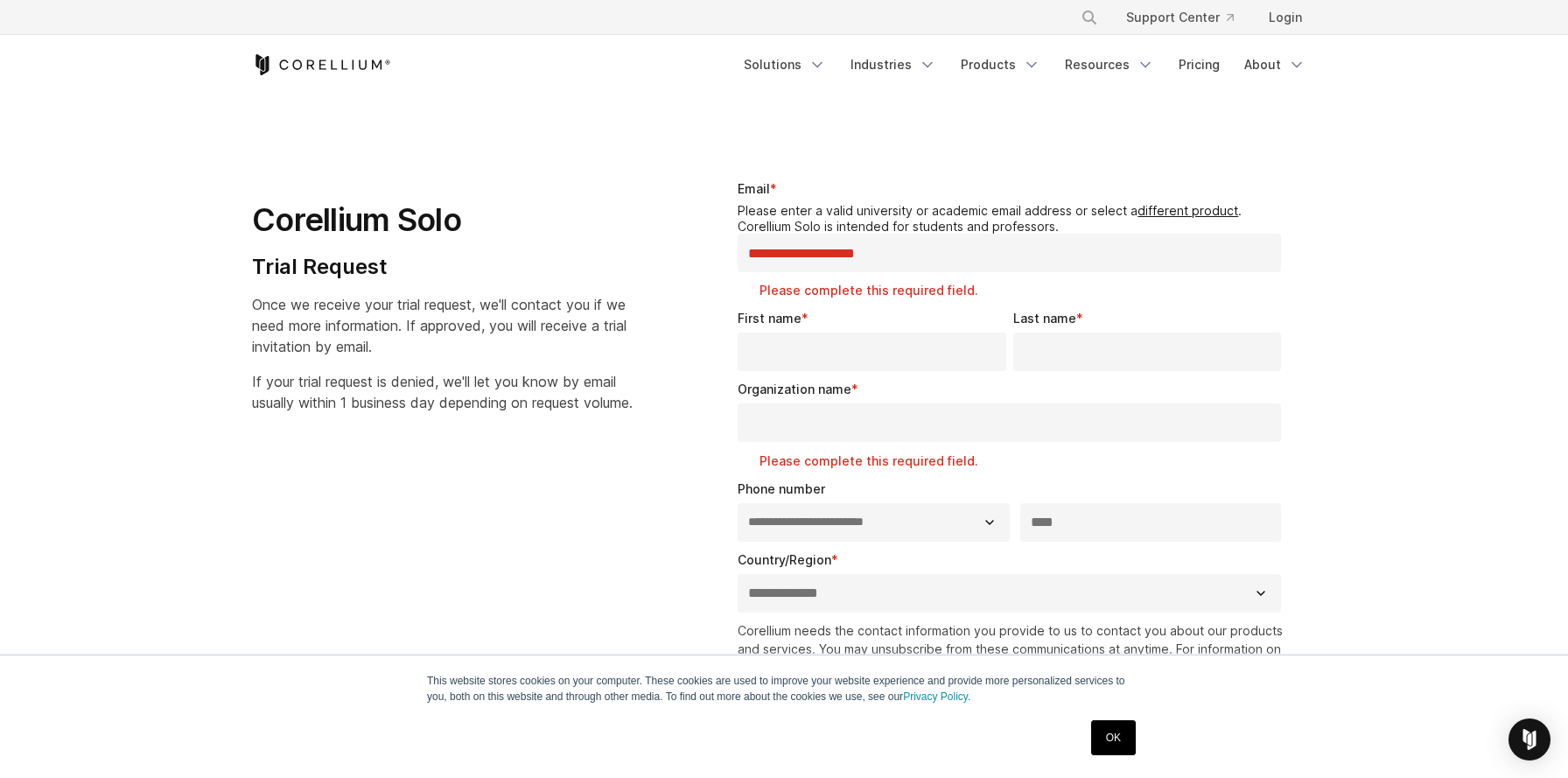
click at [864, 334] on input "First name *" at bounding box center [871, 352] width 268 height 39
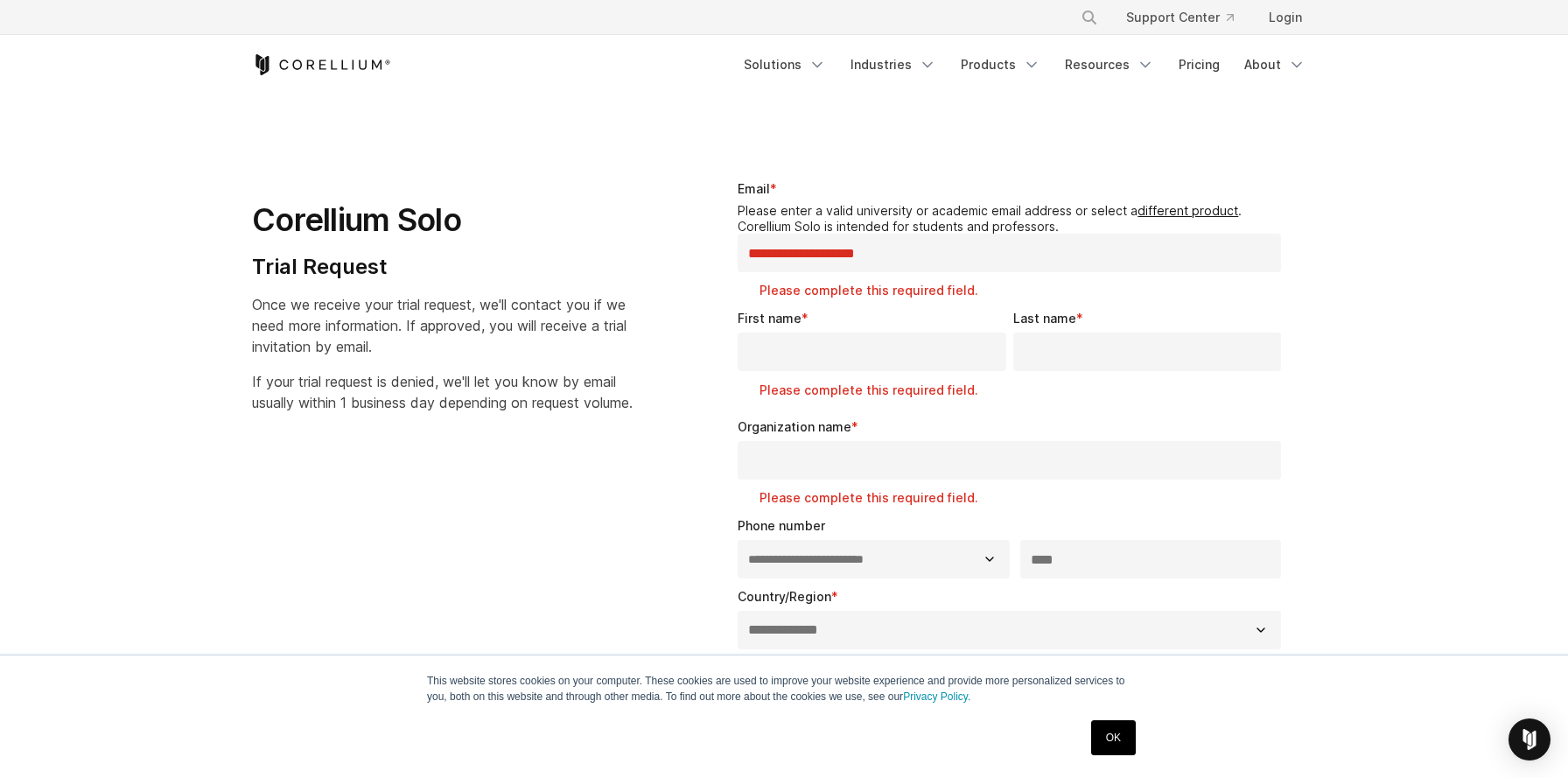
click at [861, 255] on input "**********" at bounding box center [1009, 253] width 543 height 39
type input "**********"
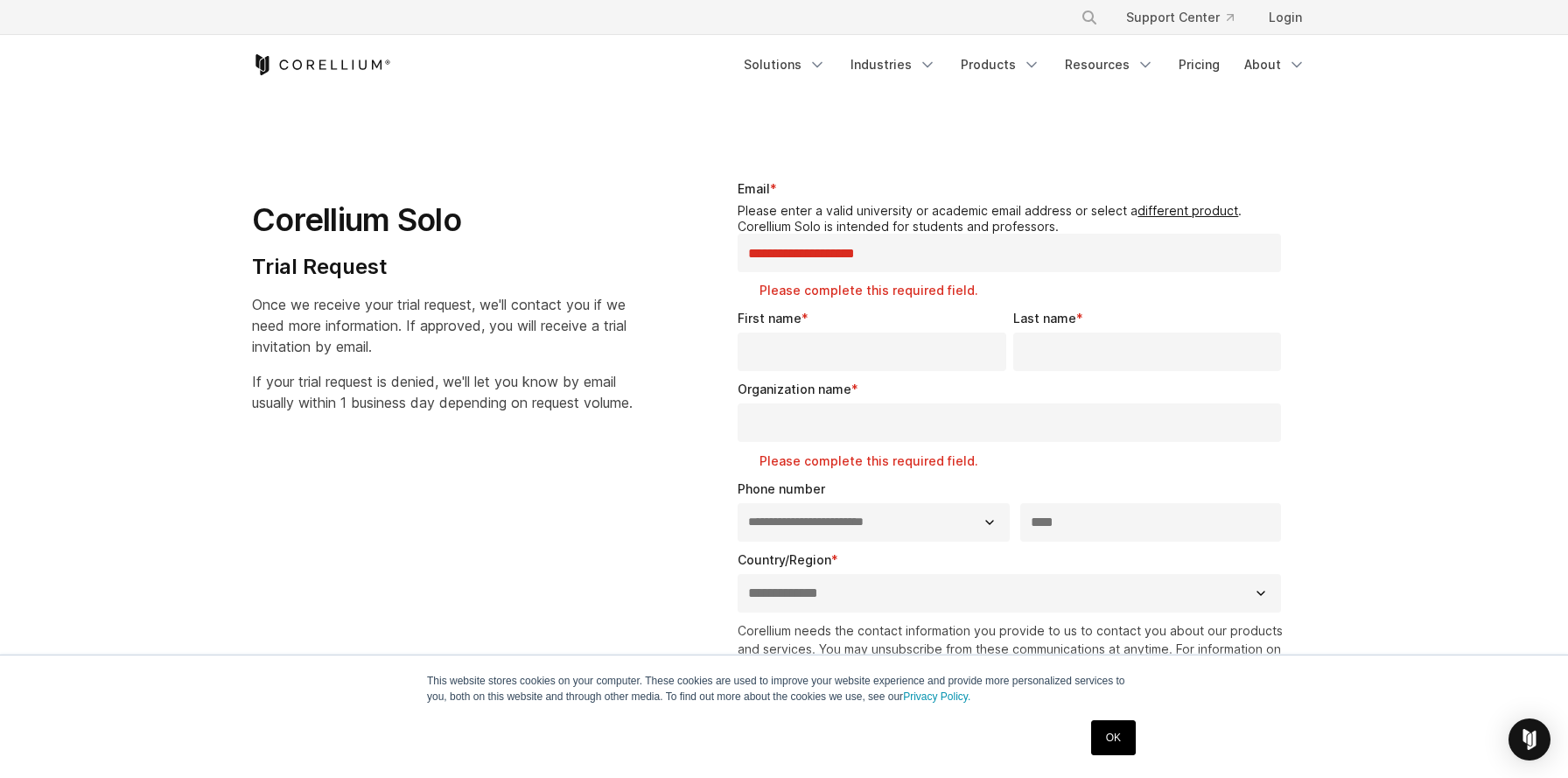
click at [870, 333] on input "First name *" at bounding box center [871, 352] width 268 height 39
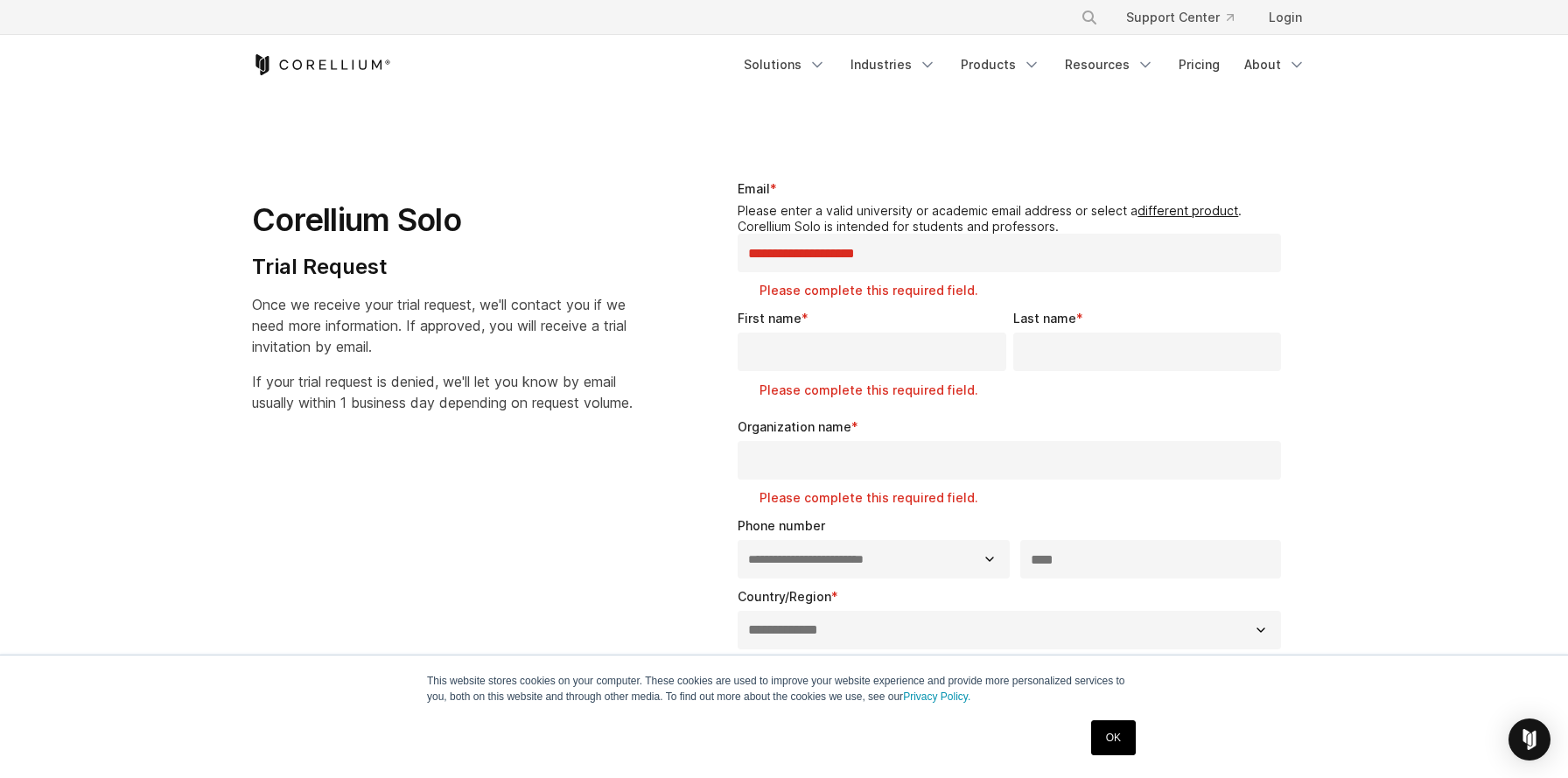
click at [852, 257] on input "**********" at bounding box center [1009, 253] width 543 height 39
type input "**********"
drag, startPoint x: 809, startPoint y: 307, endPoint x: 741, endPoint y: 272, distance: 76.5
click at [741, 272] on div "**********" at bounding box center [1013, 239] width 551 height 120
click at [817, 267] on input "**********" at bounding box center [1009, 253] width 543 height 39
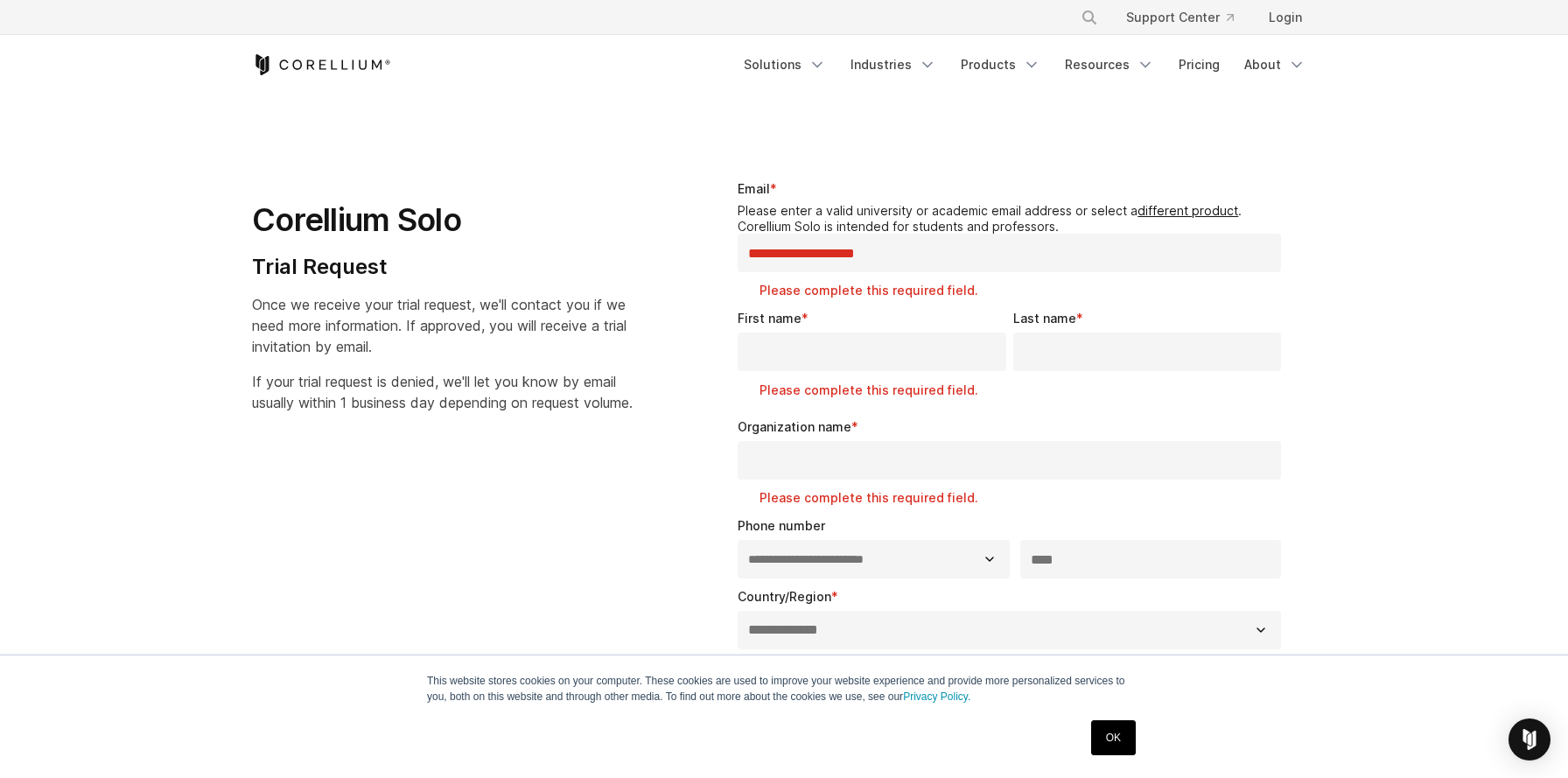
drag, startPoint x: 629, startPoint y: 485, endPoint x: 599, endPoint y: 486, distance: 30.0
click at [628, 485] on div "**********" at bounding box center [784, 539] width 1099 height 776
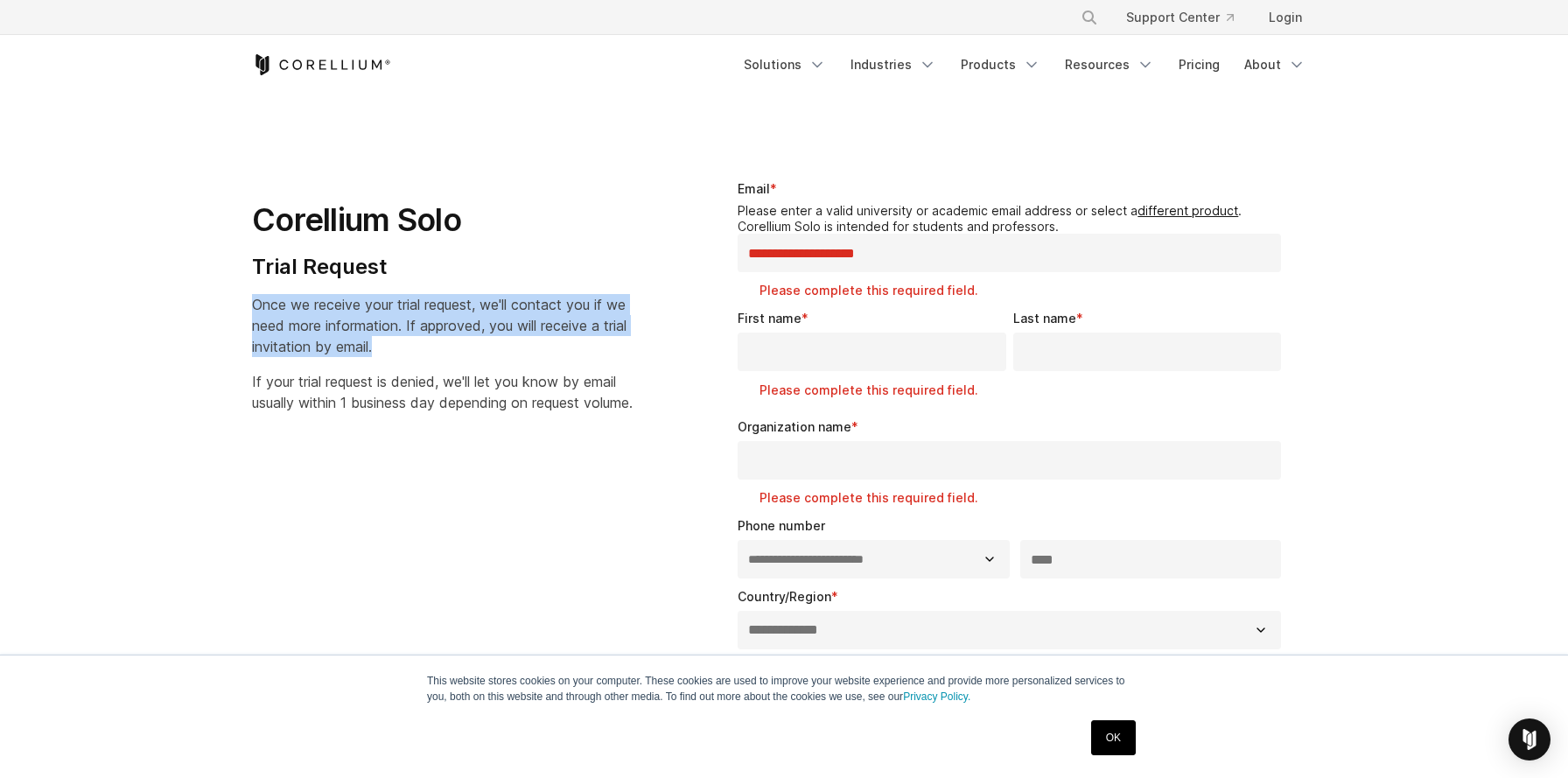
drag, startPoint x: 420, startPoint y: 350, endPoint x: 256, endPoint y: 323, distance: 166.2
click at [244, 302] on div "Corellium Solo Trial Request Once we receive your trial request, we'll contact …" at bounding box center [463, 290] width 457 height 275
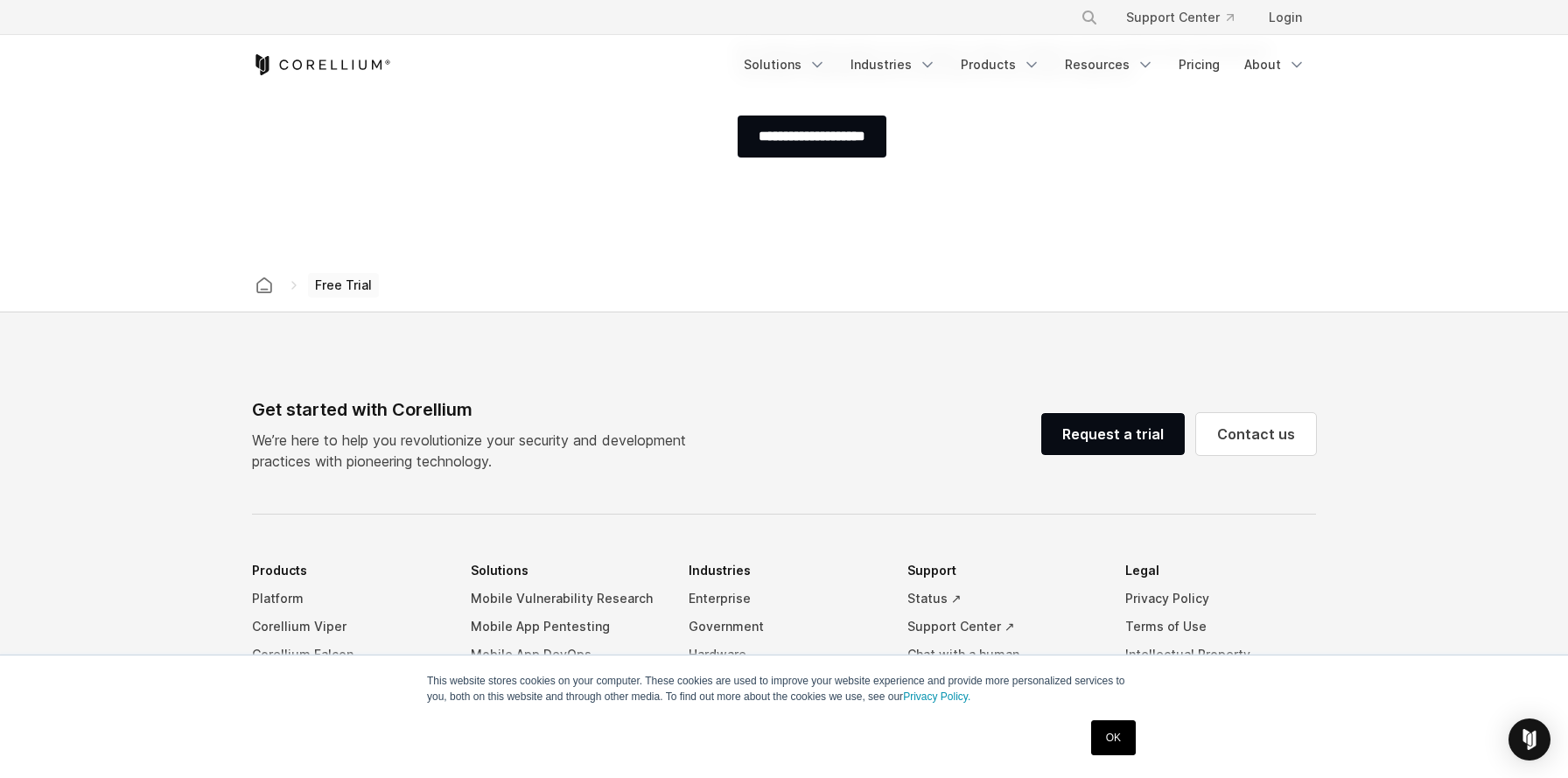
scroll to position [730, 0]
